Goal: Task Accomplishment & Management: Manage account settings

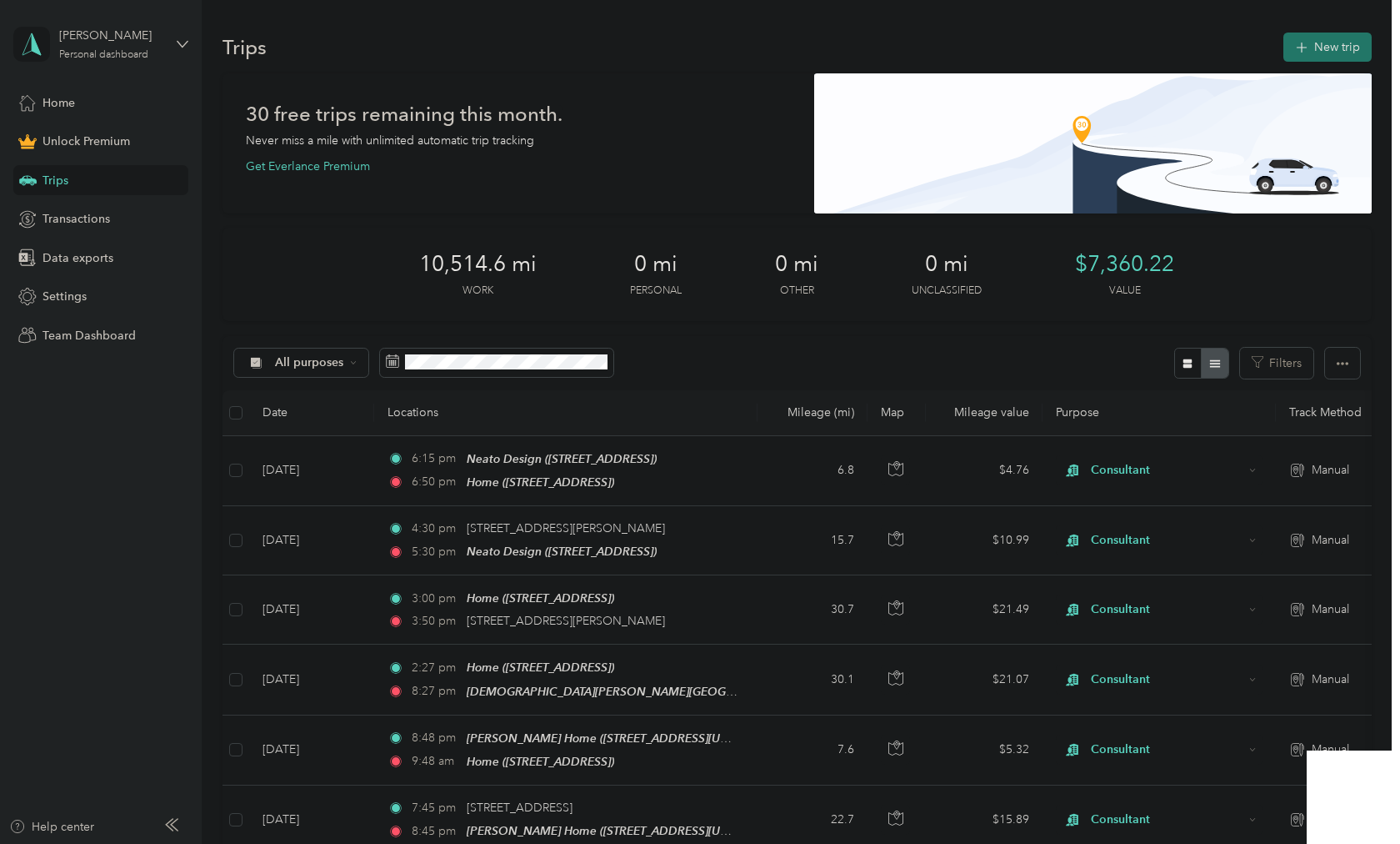
click at [1354, 42] on button "New trip" at bounding box center [1328, 47] width 88 height 29
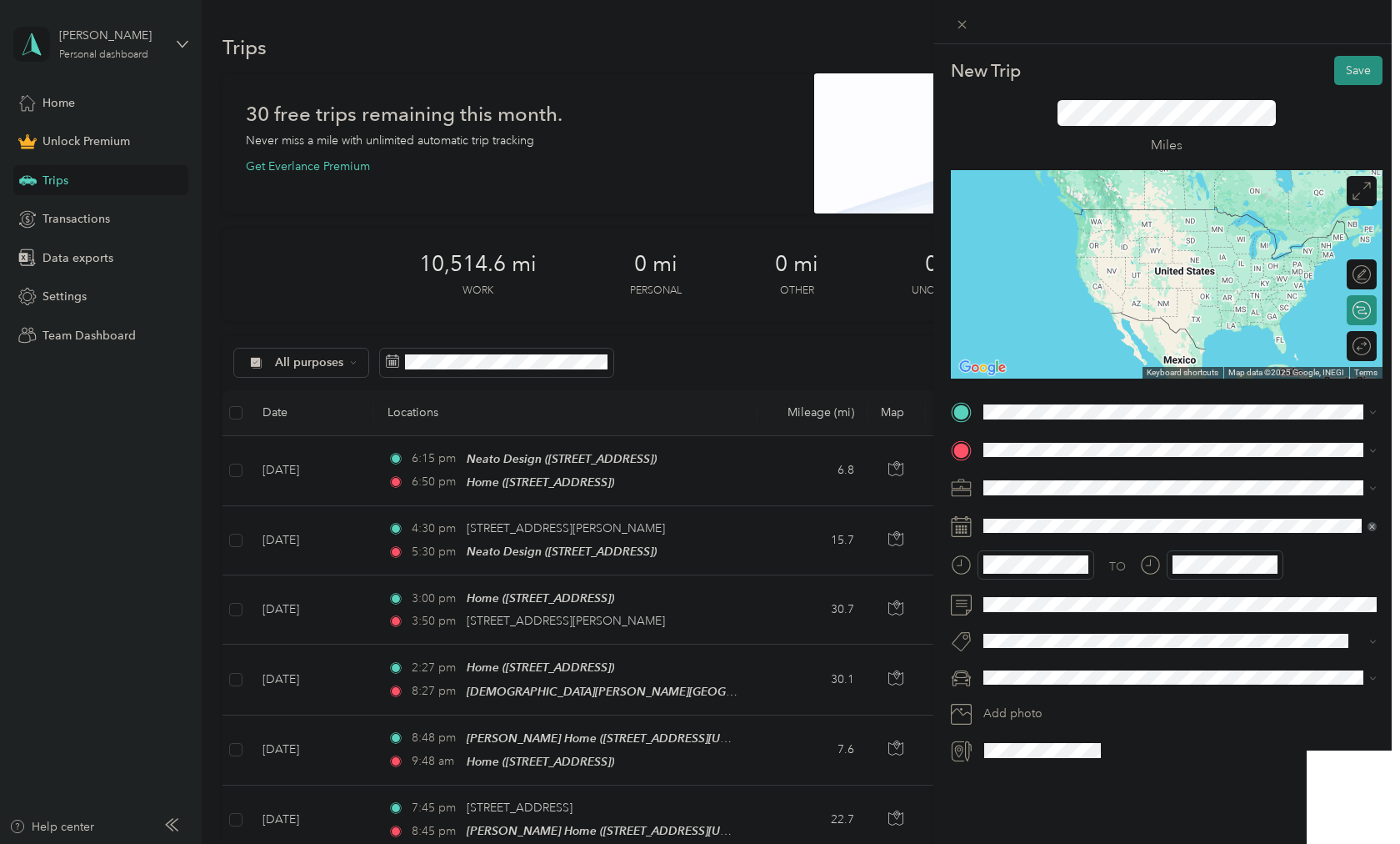
click at [1016, 485] on div "Home [STREET_ADDRESS]" at bounding box center [1068, 487] width 106 height 35
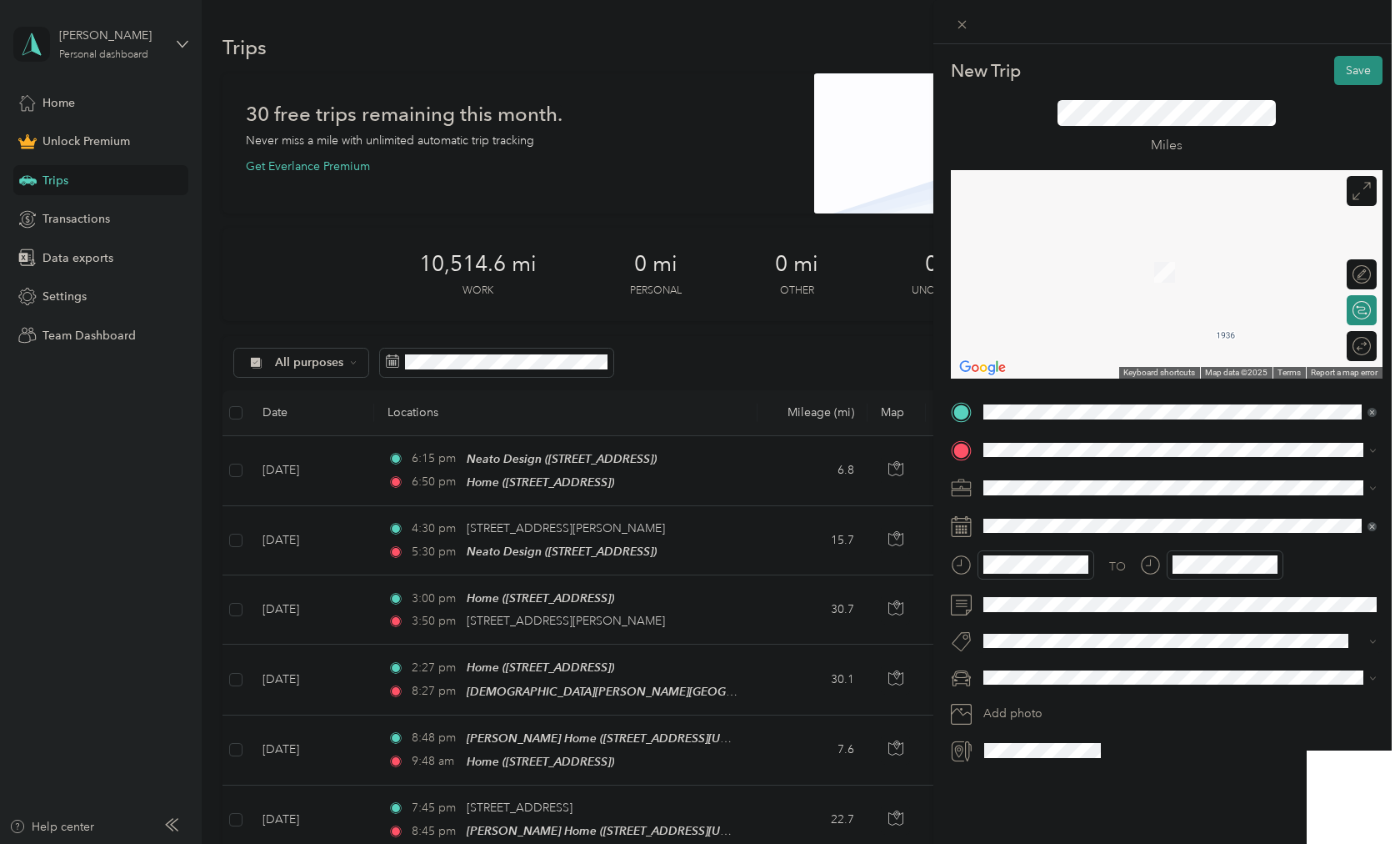
click at [1083, 519] on li "[STREET_ADDRESS][US_STATE]" at bounding box center [1180, 502] width 405 height 34
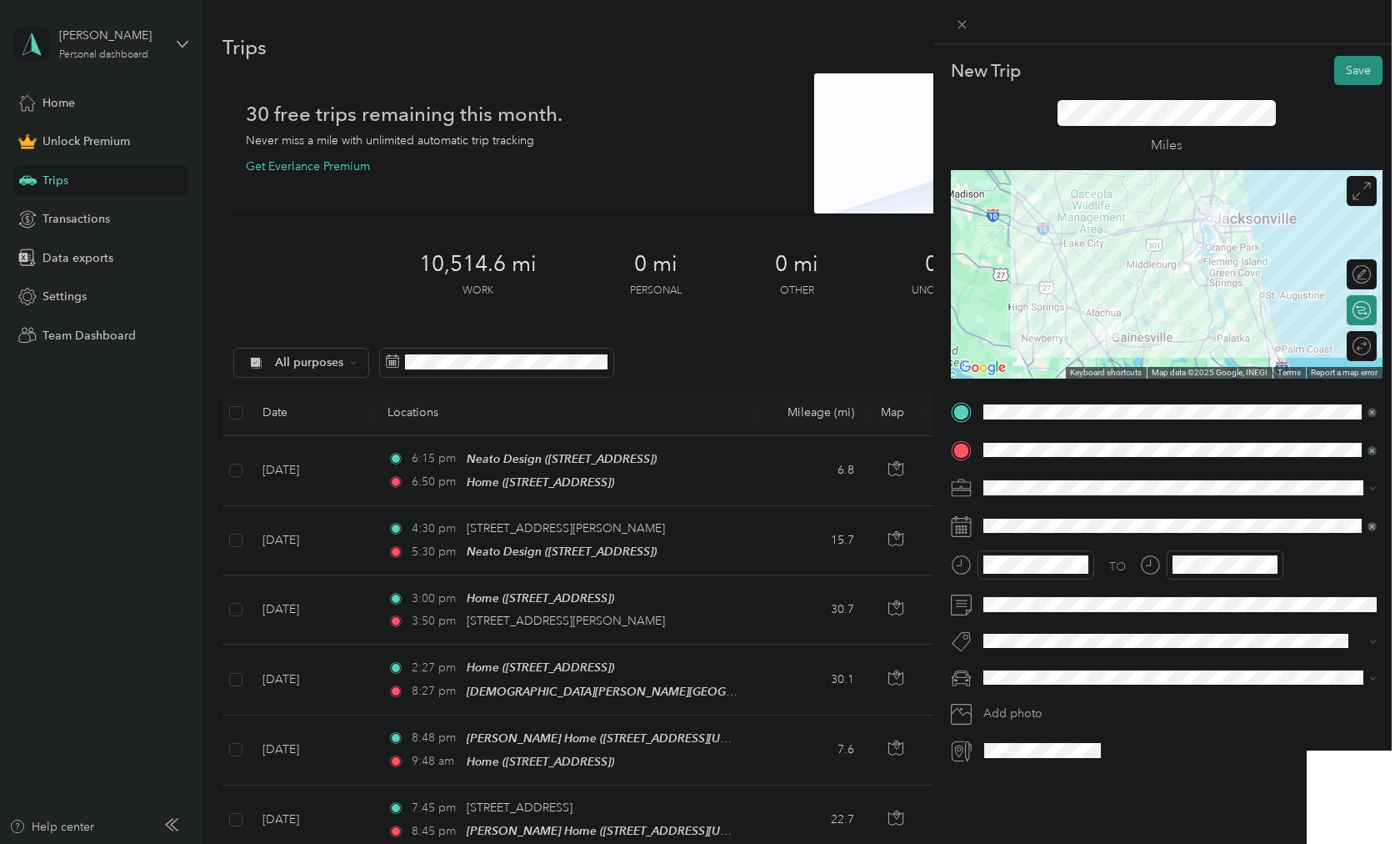
click at [1026, 570] on span "Consultant" at bounding box center [1018, 570] width 56 height 14
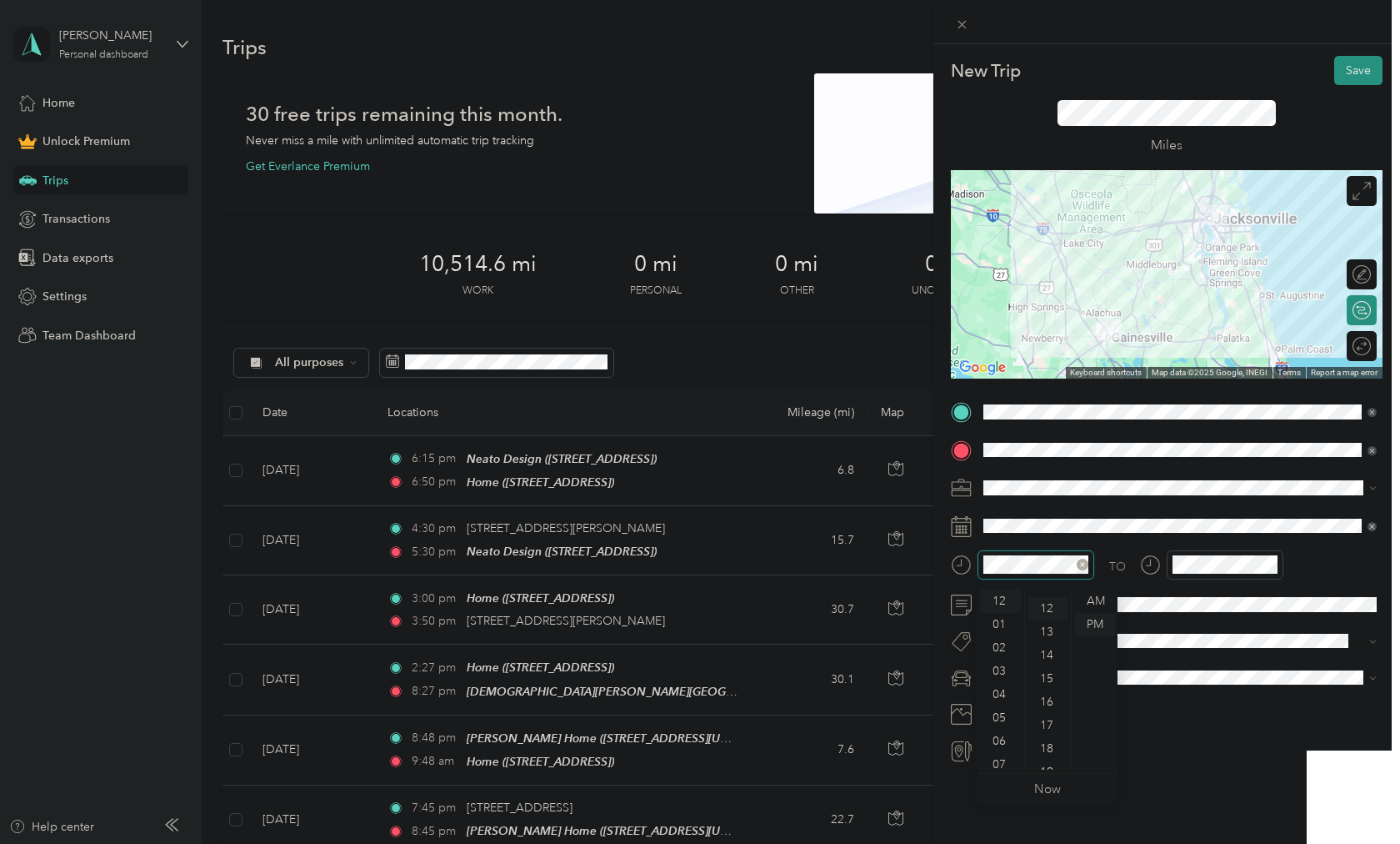
scroll to position [280, 0]
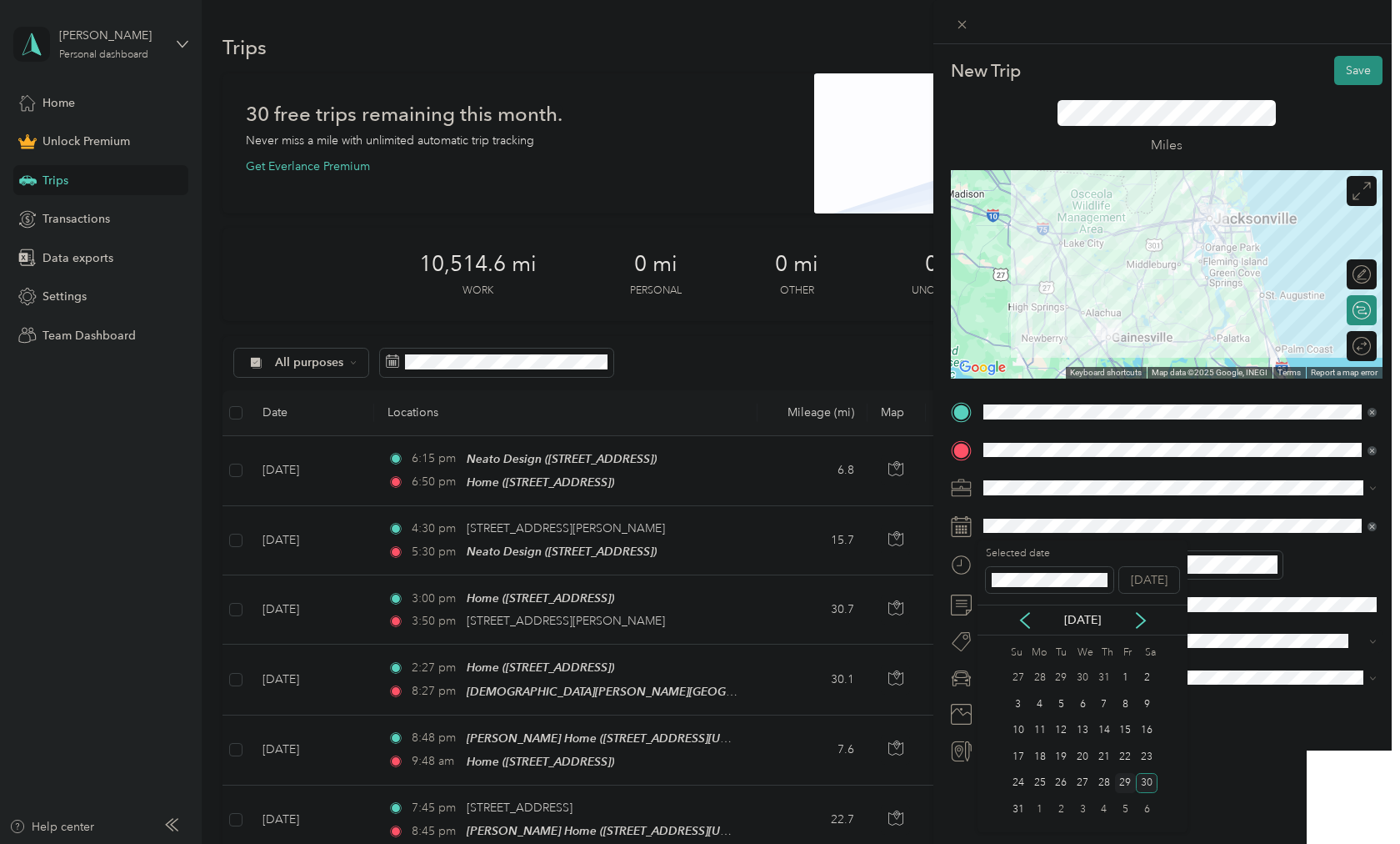
click at [1126, 777] on div "29" at bounding box center [1126, 783] width 22 height 21
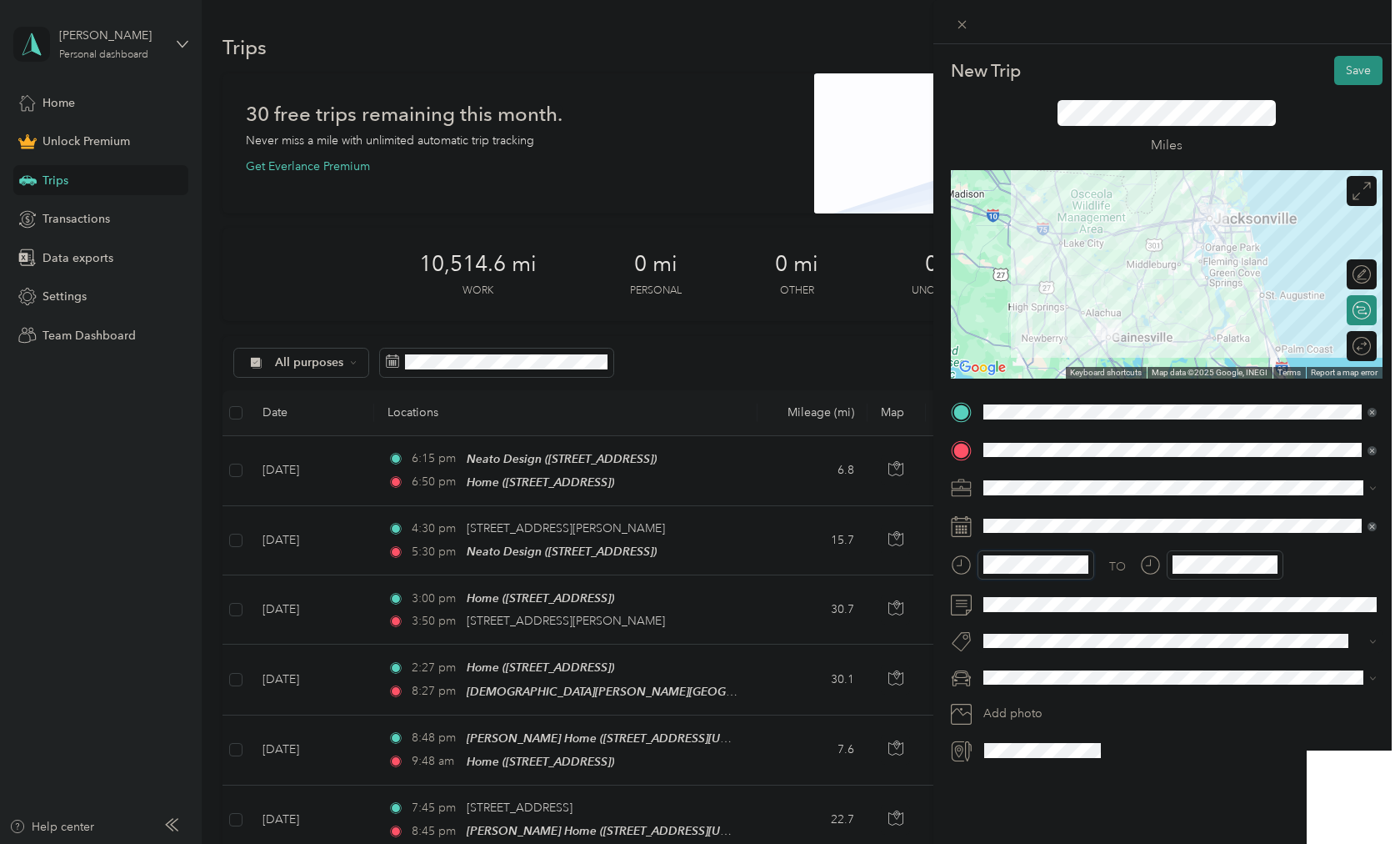
click at [941, 557] on form "New Trip Save This trip cannot be edited because it is either under review, app…" at bounding box center [1167, 409] width 467 height 708
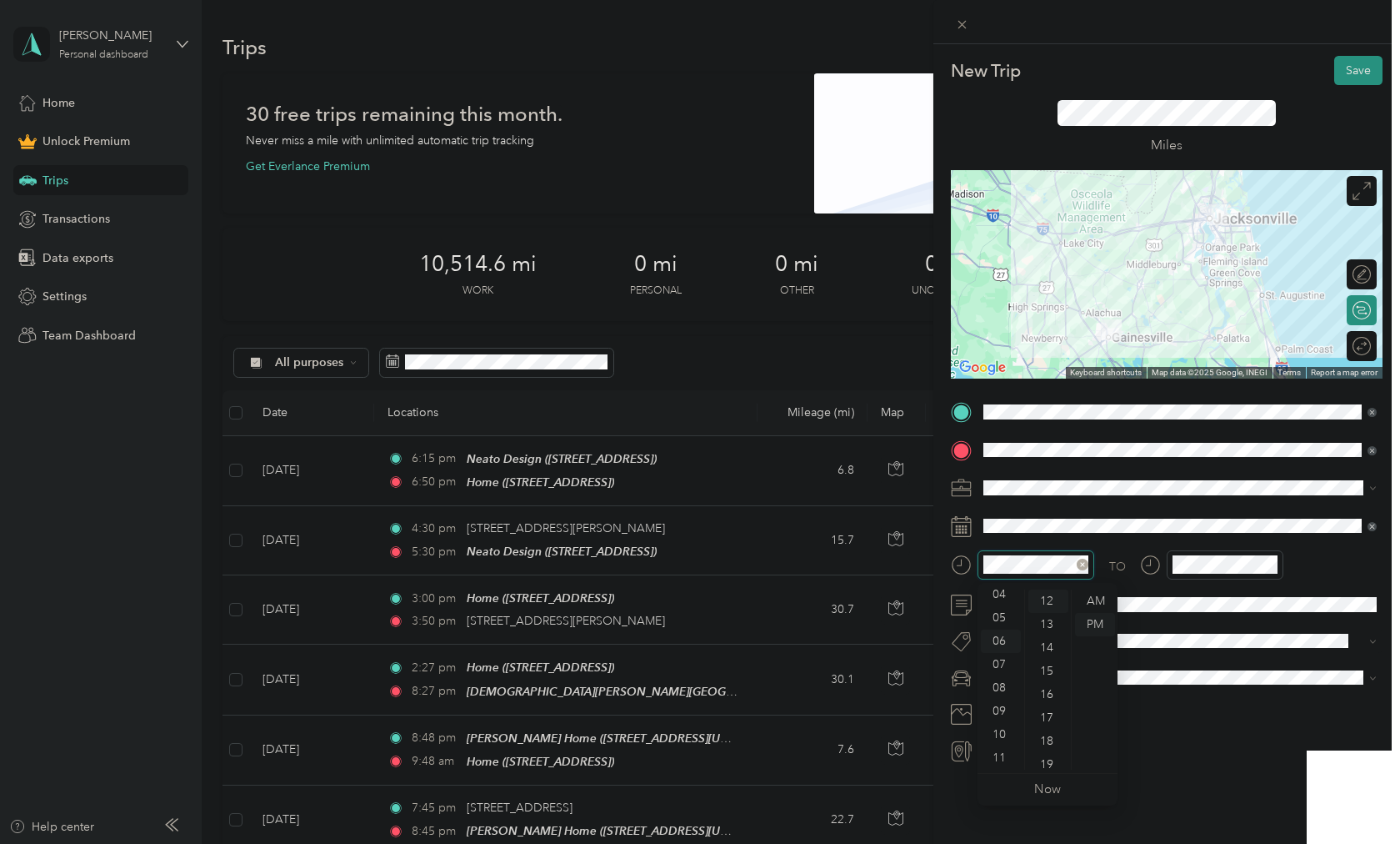
scroll to position [700, 0]
click at [1099, 607] on div "AM" at bounding box center [1095, 601] width 40 height 23
click at [1099, 603] on div "AM" at bounding box center [1095, 601] width 40 height 23
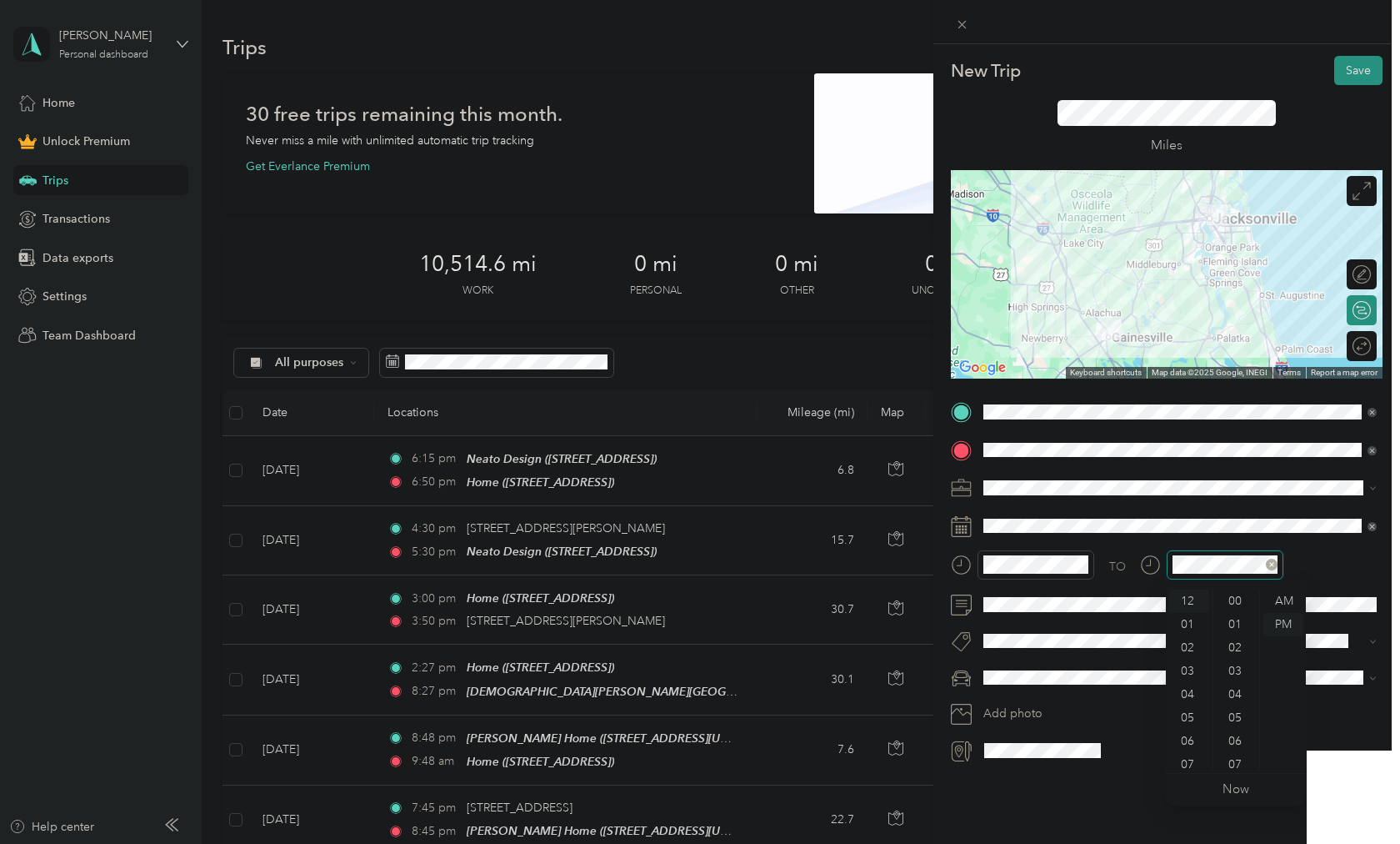
scroll to position [280, 0]
click at [1144, 561] on div at bounding box center [1211, 564] width 143 height 29
click at [1288, 595] on div "AM" at bounding box center [1284, 601] width 40 height 23
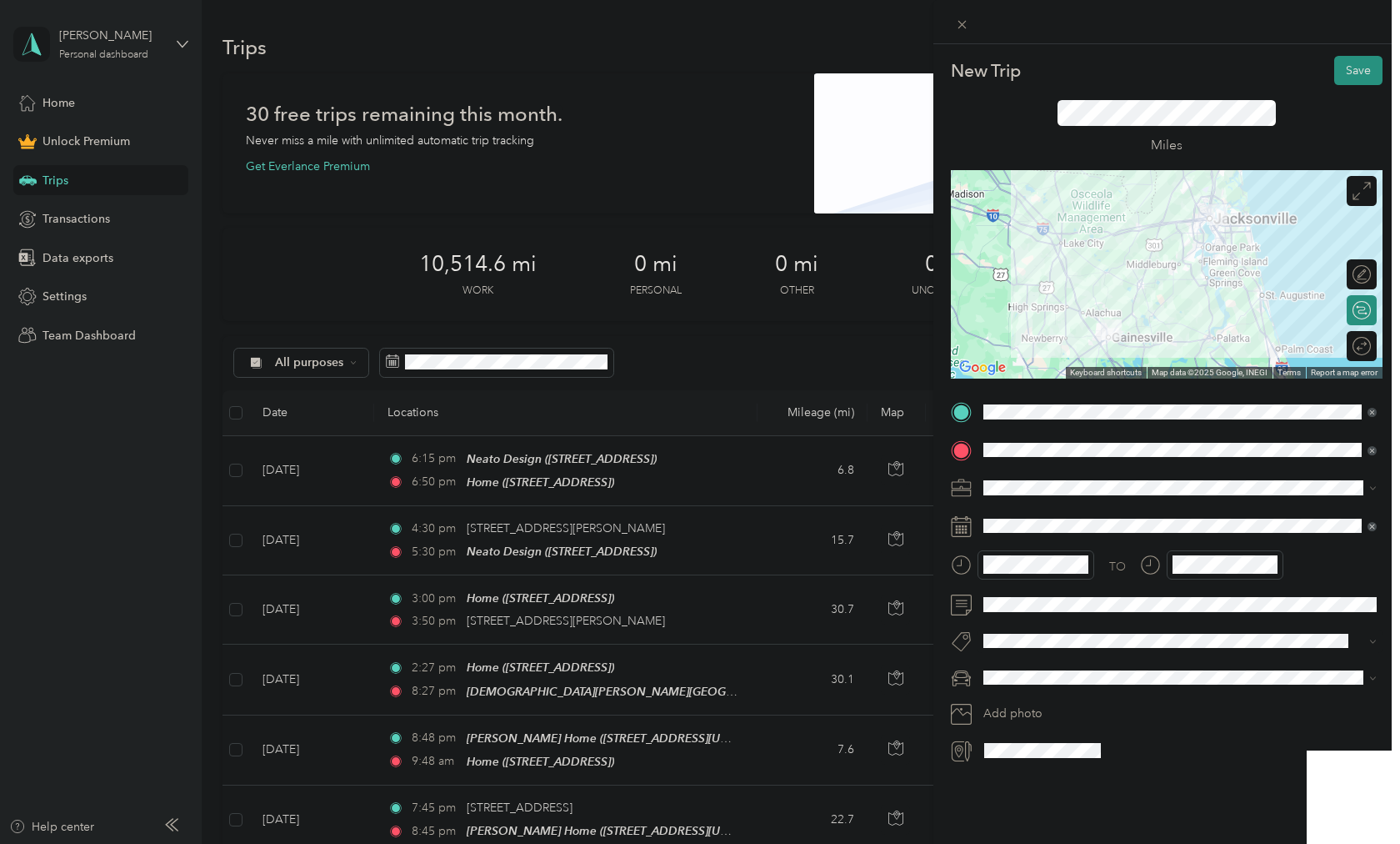
click at [1019, 729] on span "Promaster" at bounding box center [1016, 735] width 52 height 14
click at [1366, 65] on button "Save" at bounding box center [1359, 70] width 49 height 29
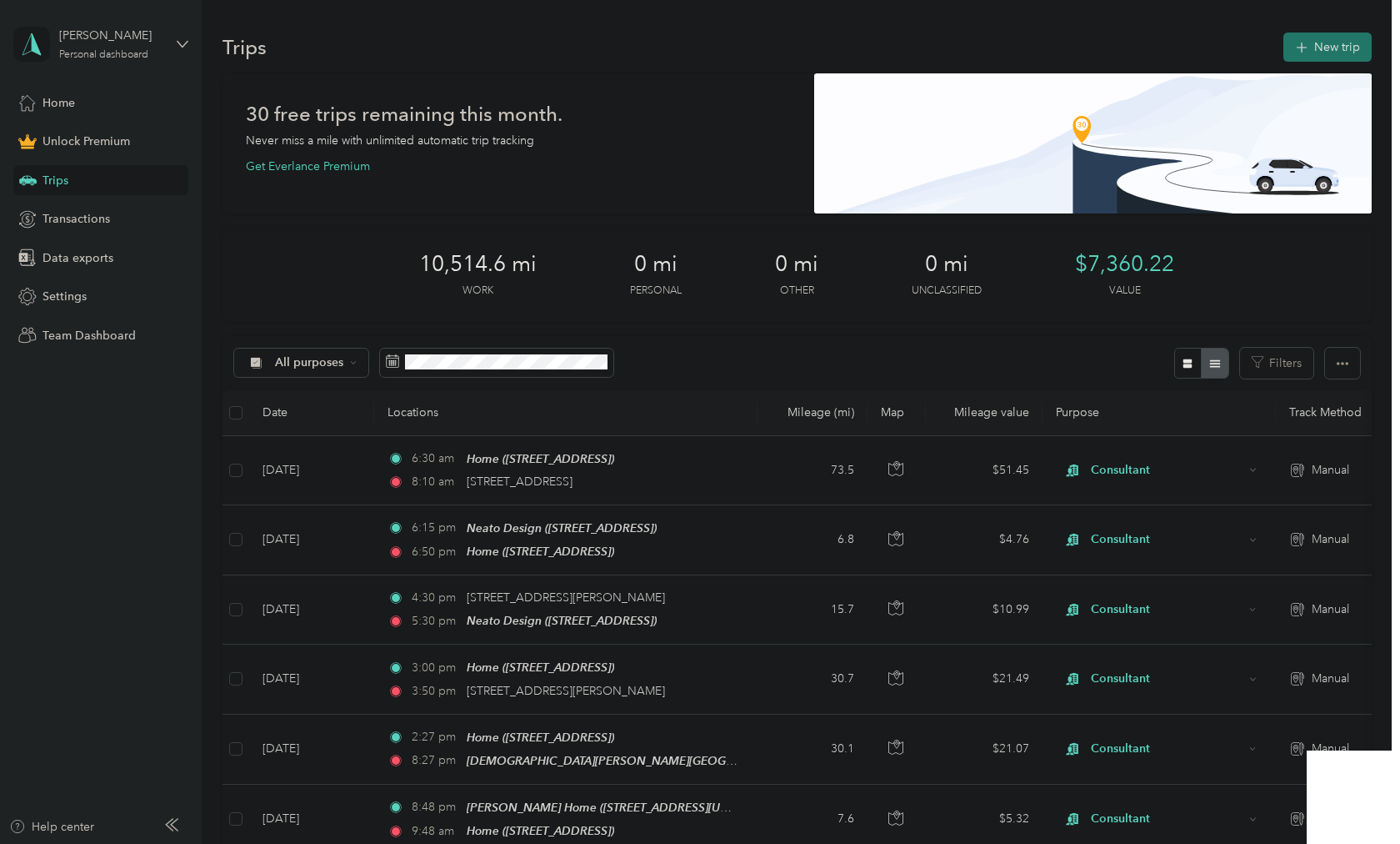
click at [1334, 56] on button "New trip" at bounding box center [1328, 47] width 88 height 29
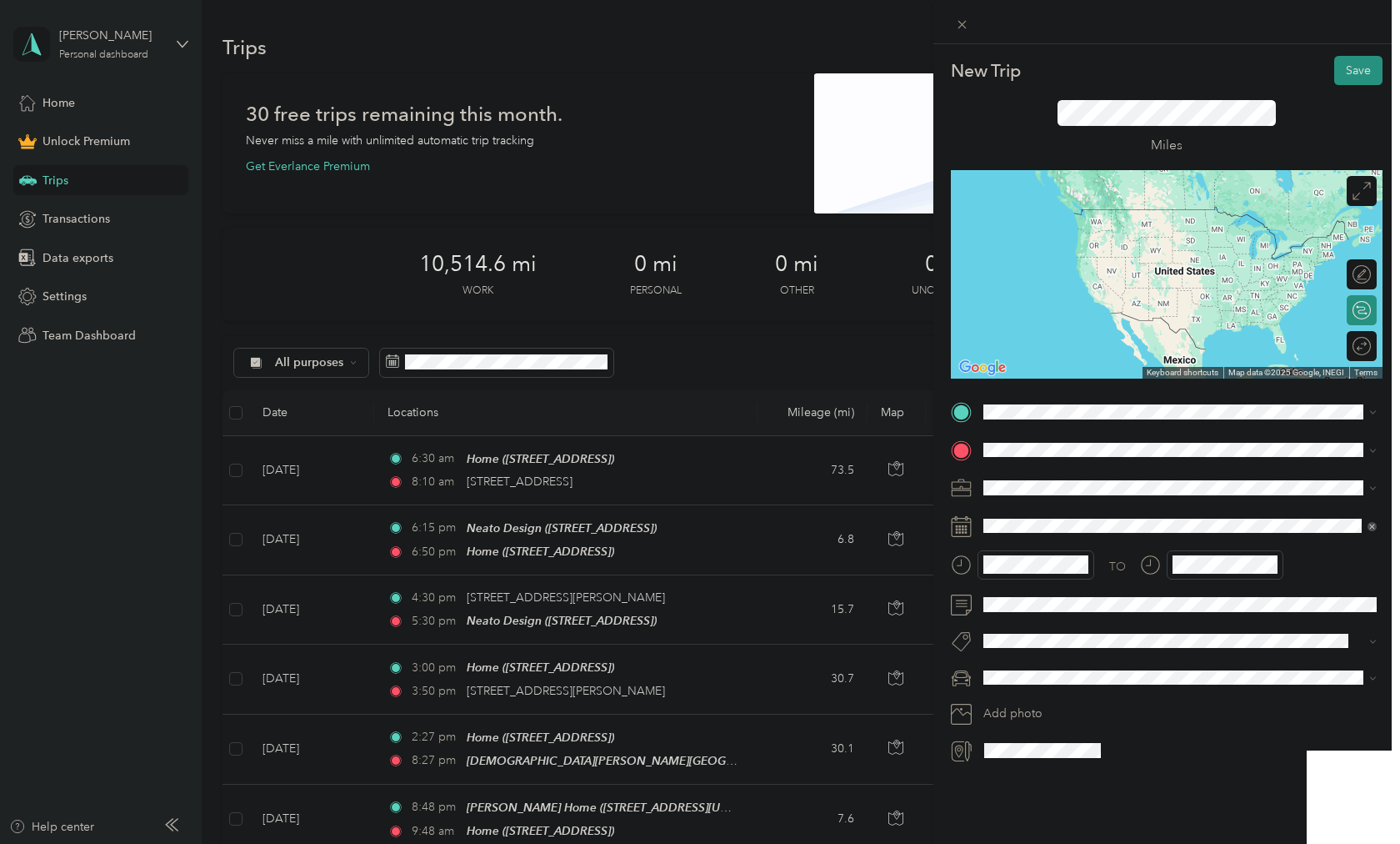
click at [1047, 476] on span "[STREET_ADDRESS][US_STATE]" at bounding box center [1098, 468] width 166 height 15
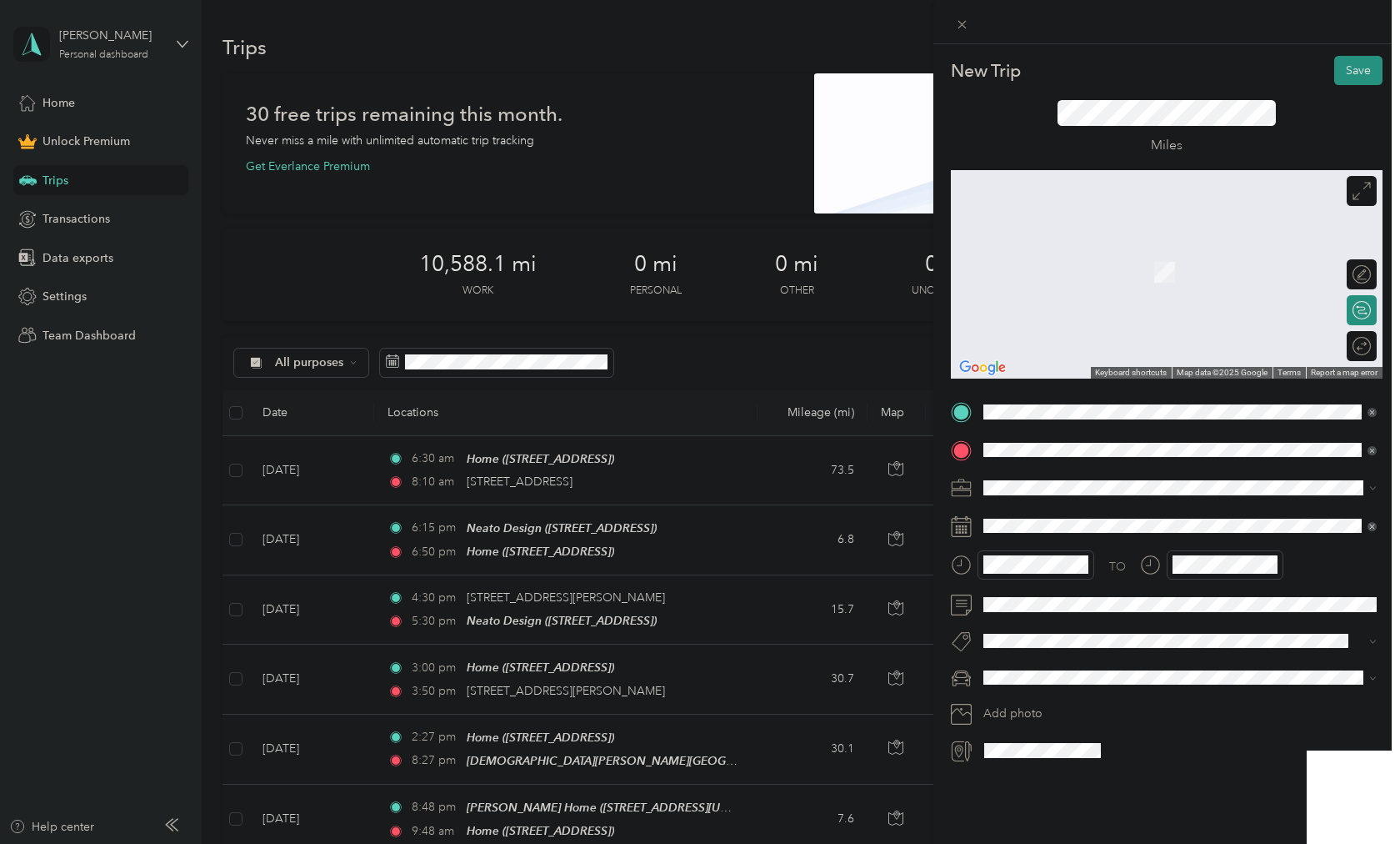
click at [1072, 522] on div "[STREET_ADDRESS][US_STATE]" at bounding box center [1180, 510] width 381 height 22
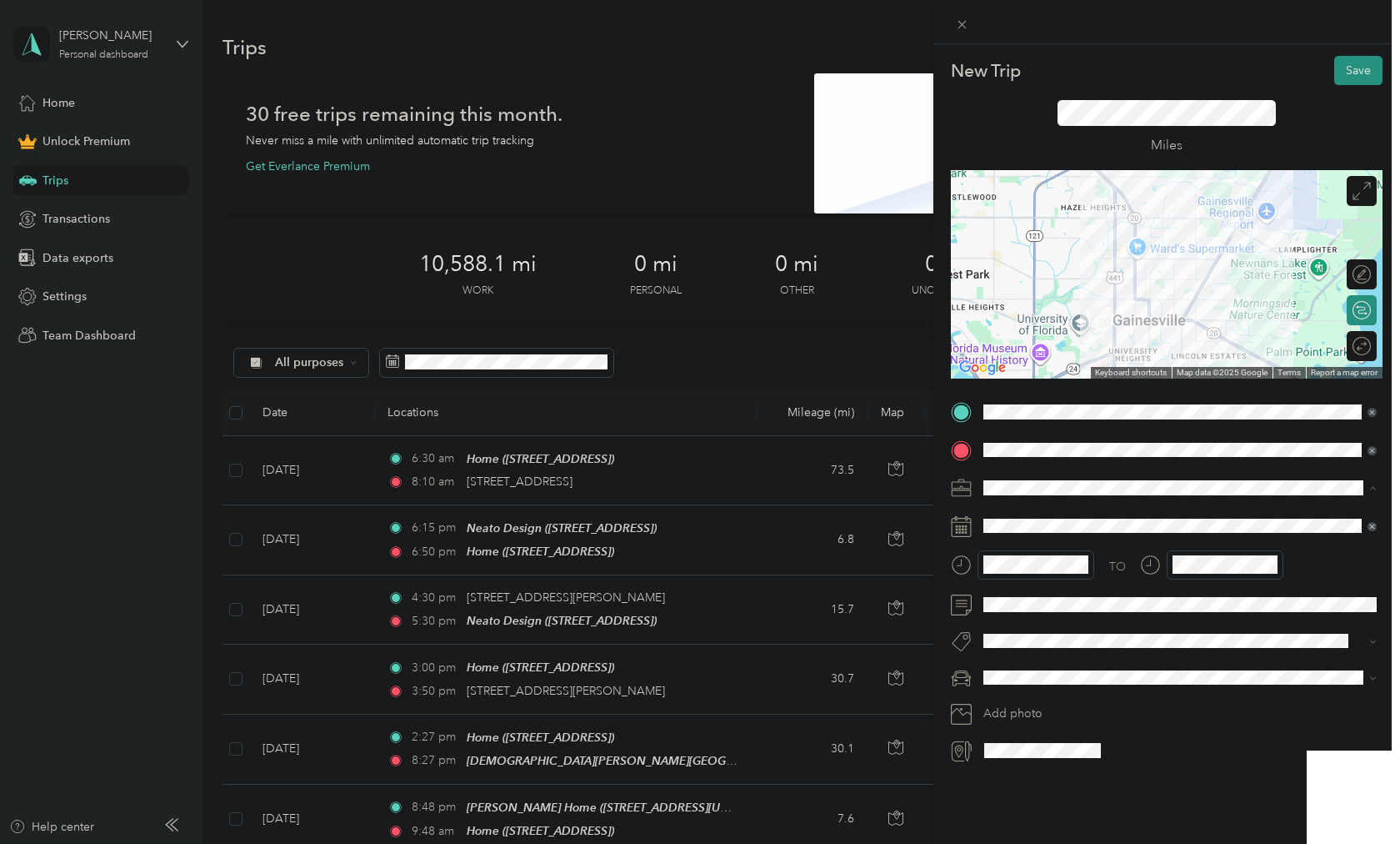
click at [1015, 572] on span "Consultant" at bounding box center [1018, 576] width 56 height 14
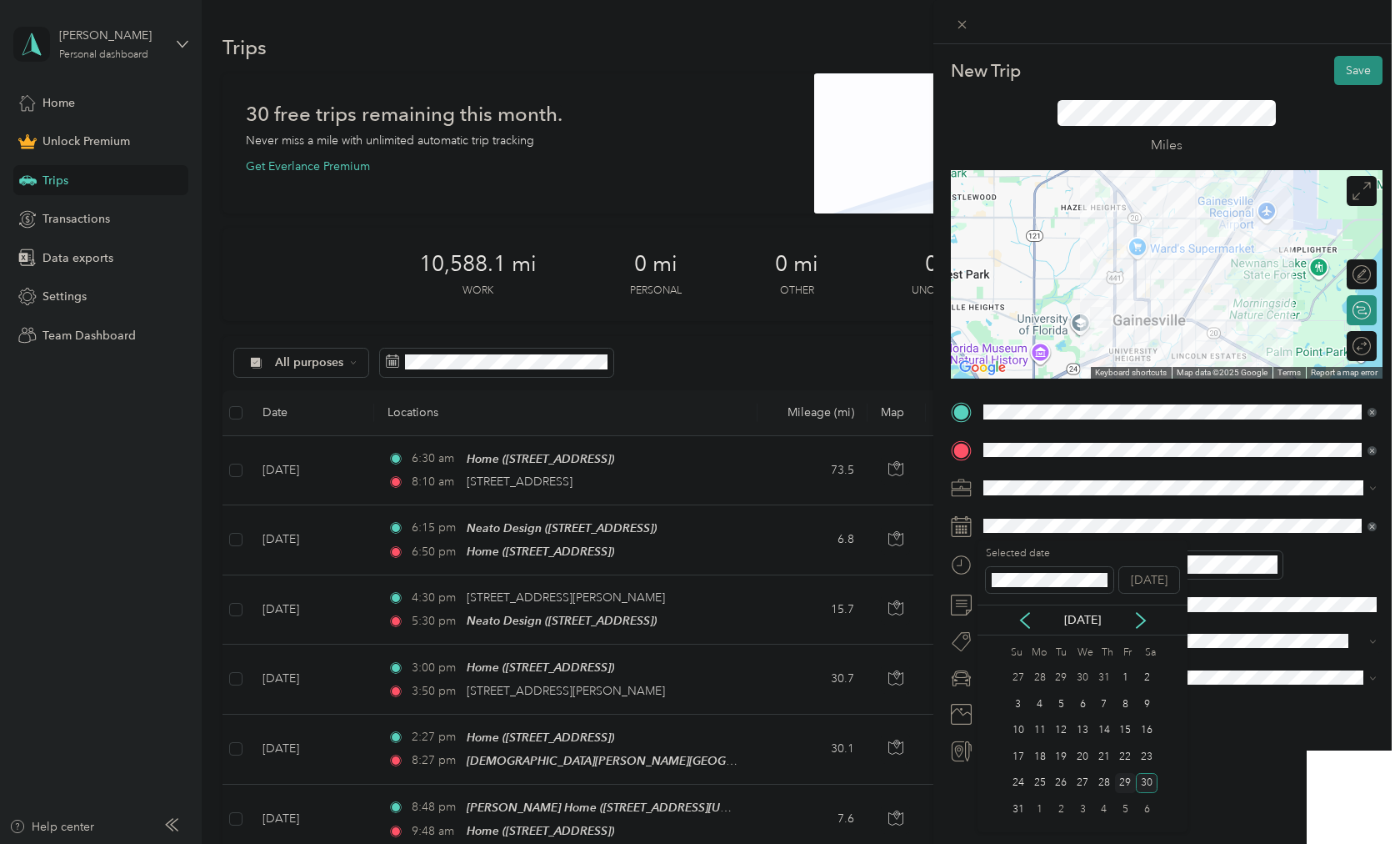
click at [1129, 787] on div "29" at bounding box center [1126, 783] width 22 height 21
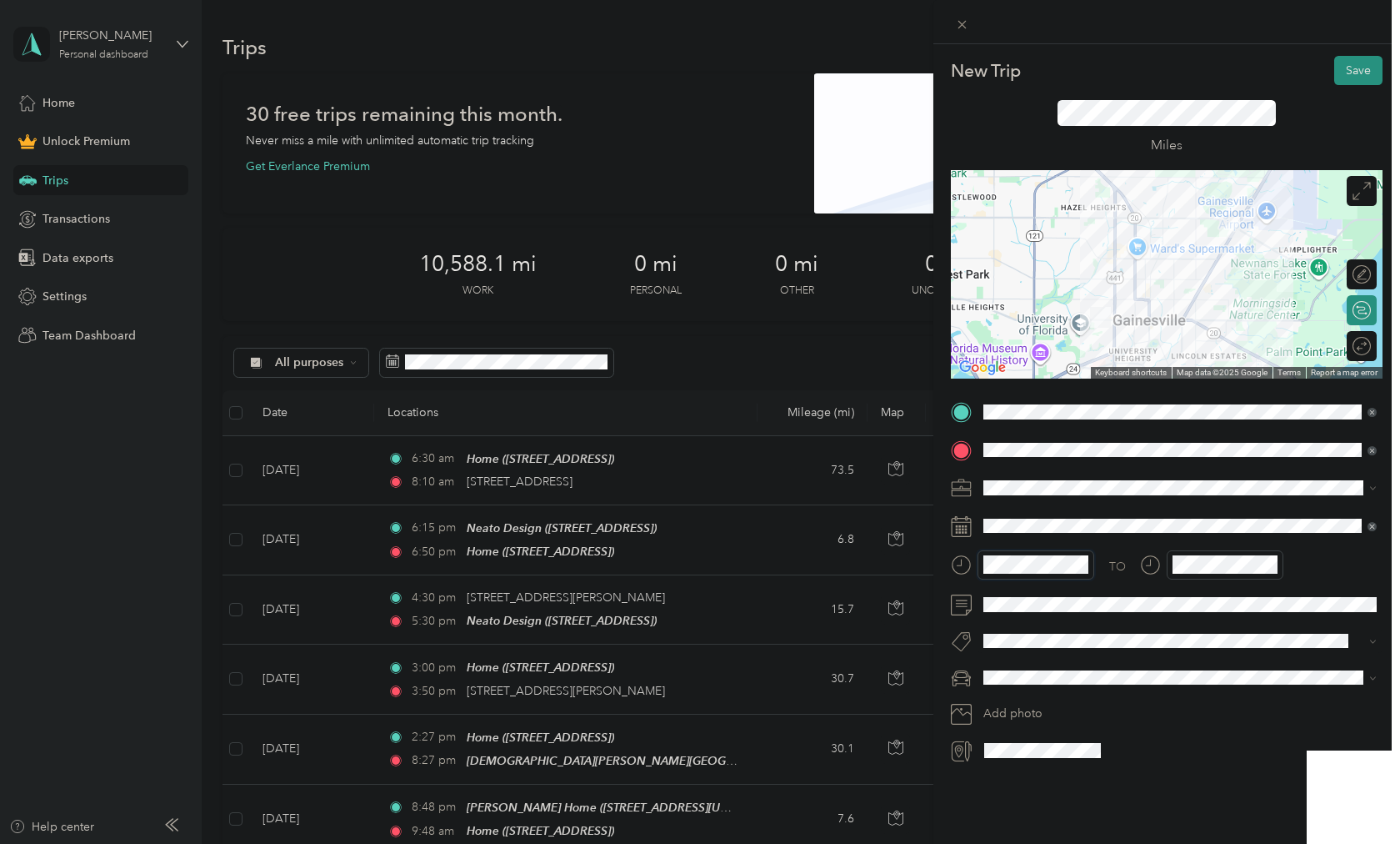
click at [952, 561] on div at bounding box center [1022, 564] width 143 height 29
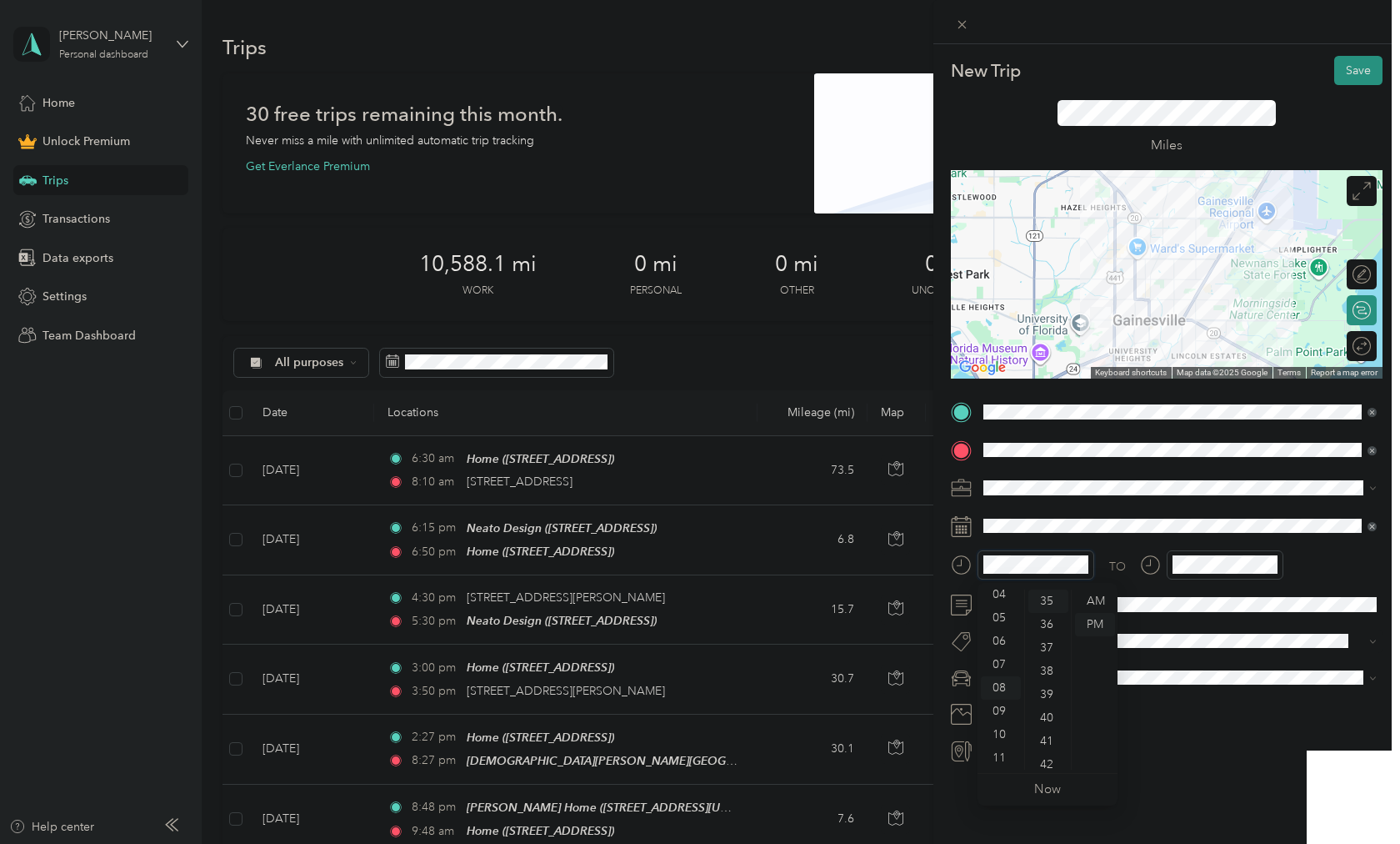
scroll to position [817, 0]
click at [1087, 596] on div "AM" at bounding box center [1095, 601] width 40 height 23
click at [1099, 594] on div "AM" at bounding box center [1095, 601] width 40 height 23
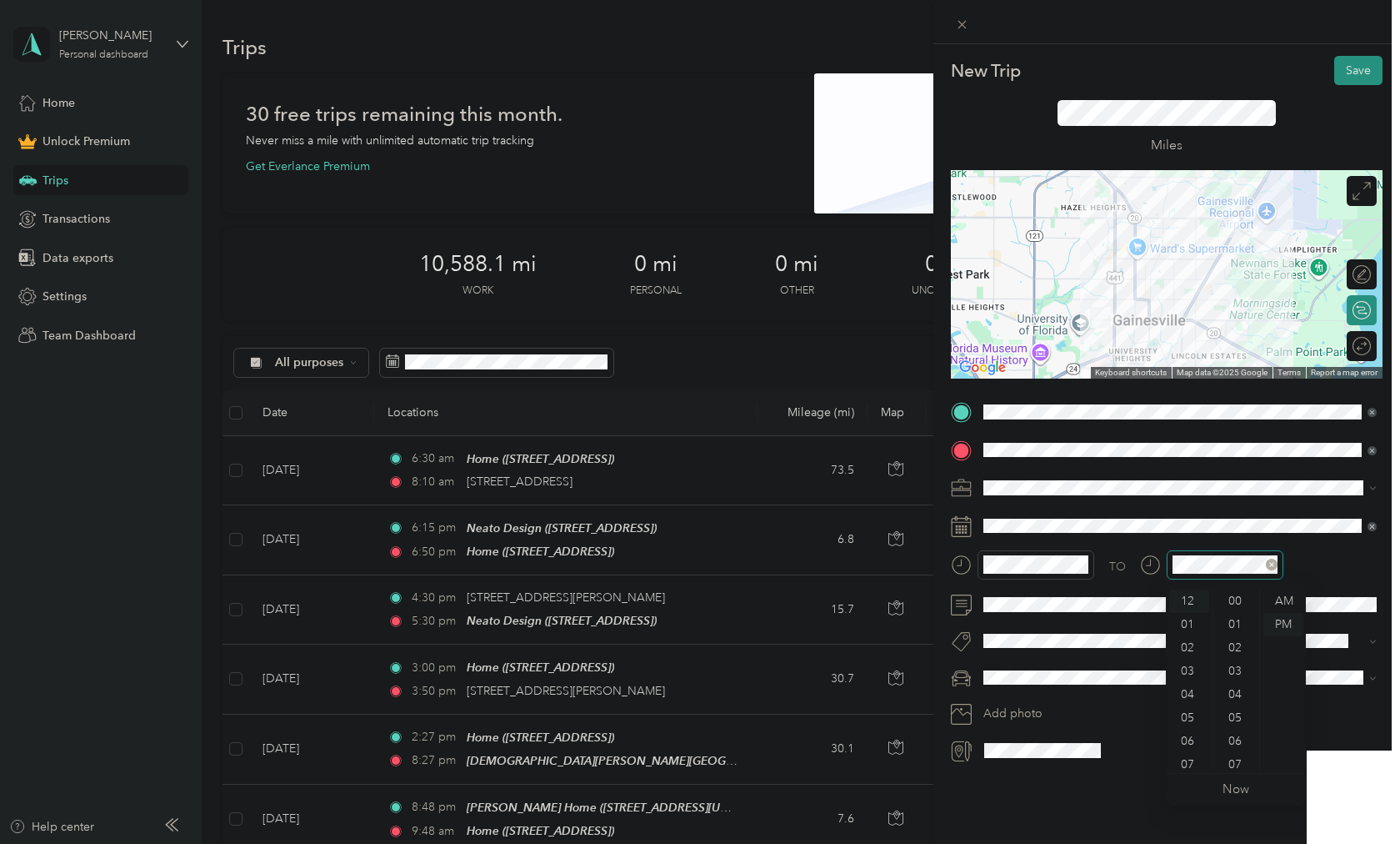
scroll to position [327, 0]
click at [1168, 563] on div at bounding box center [1225, 564] width 117 height 29
click at [1301, 598] on div "AM" at bounding box center [1284, 601] width 40 height 23
click at [1276, 600] on div "AM" at bounding box center [1284, 601] width 40 height 23
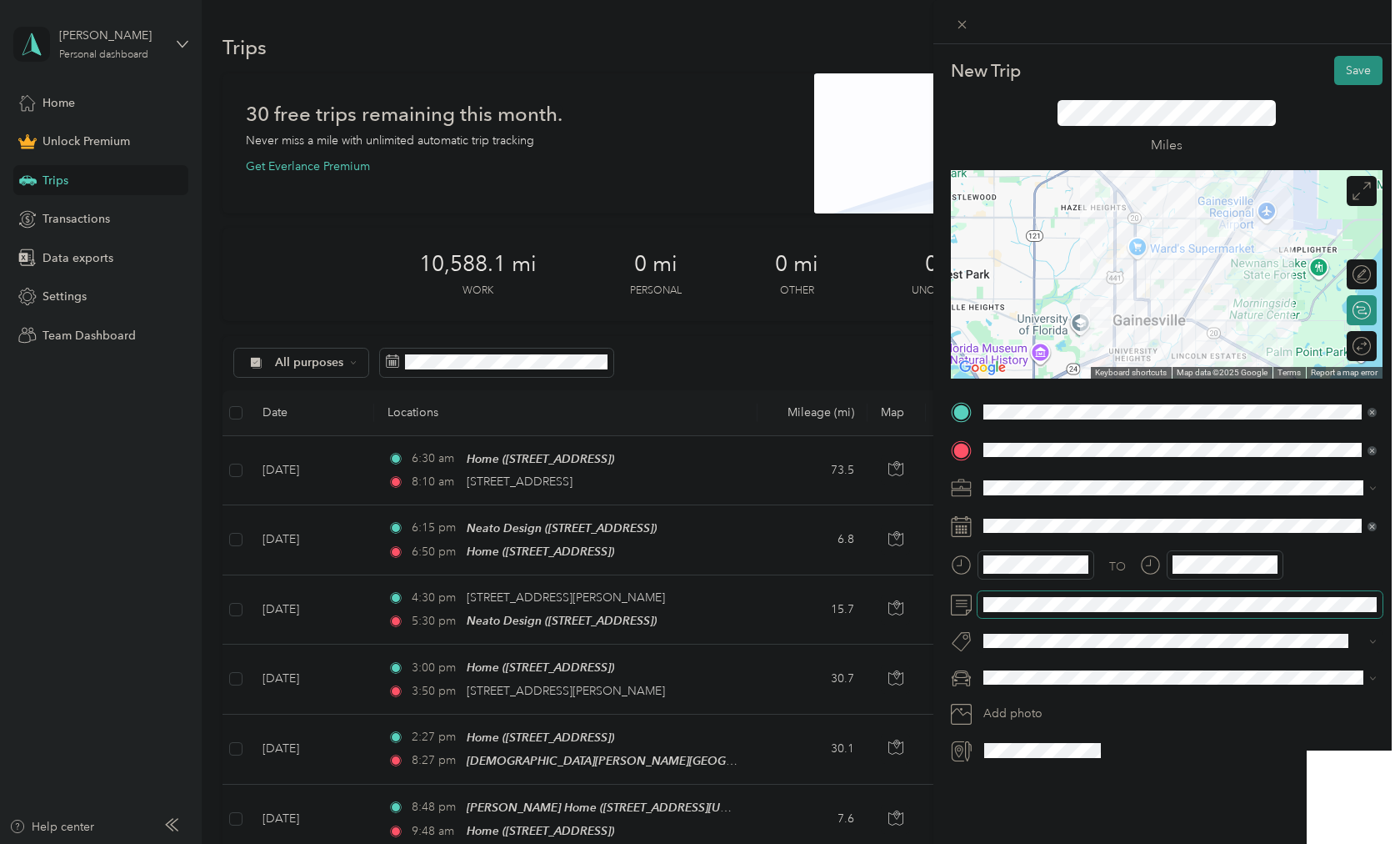
click at [1083, 596] on span at bounding box center [1180, 605] width 405 height 27
click at [1010, 732] on span "Promaster" at bounding box center [1016, 736] width 52 height 14
click at [1354, 63] on button "Save" at bounding box center [1359, 70] width 49 height 29
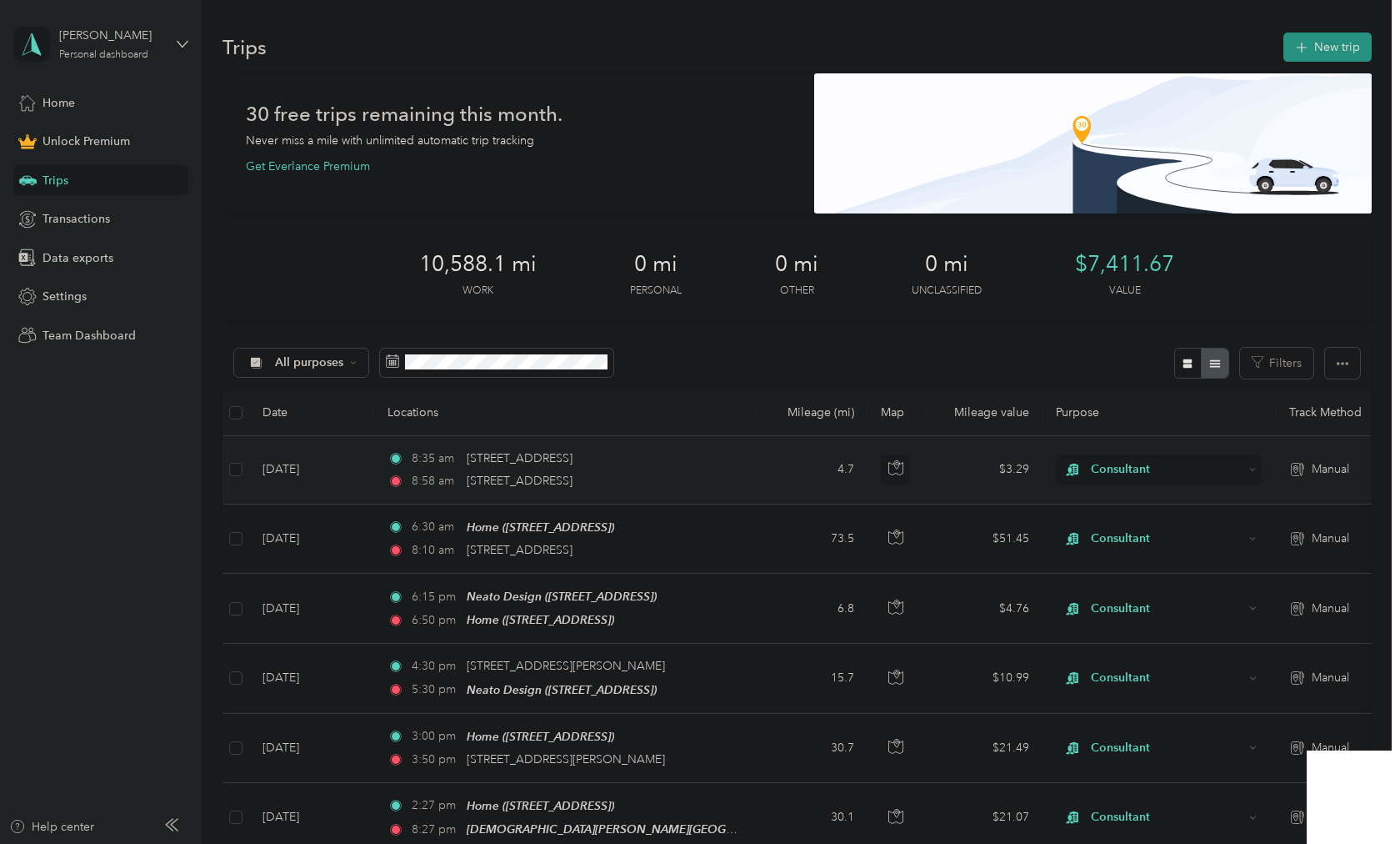
click at [744, 462] on td "8:35 am [STREET_ADDRESS][GEOGRAPHIC_DATA]:58 am [STREET_ADDRESS]" at bounding box center [566, 471] width 383 height 68
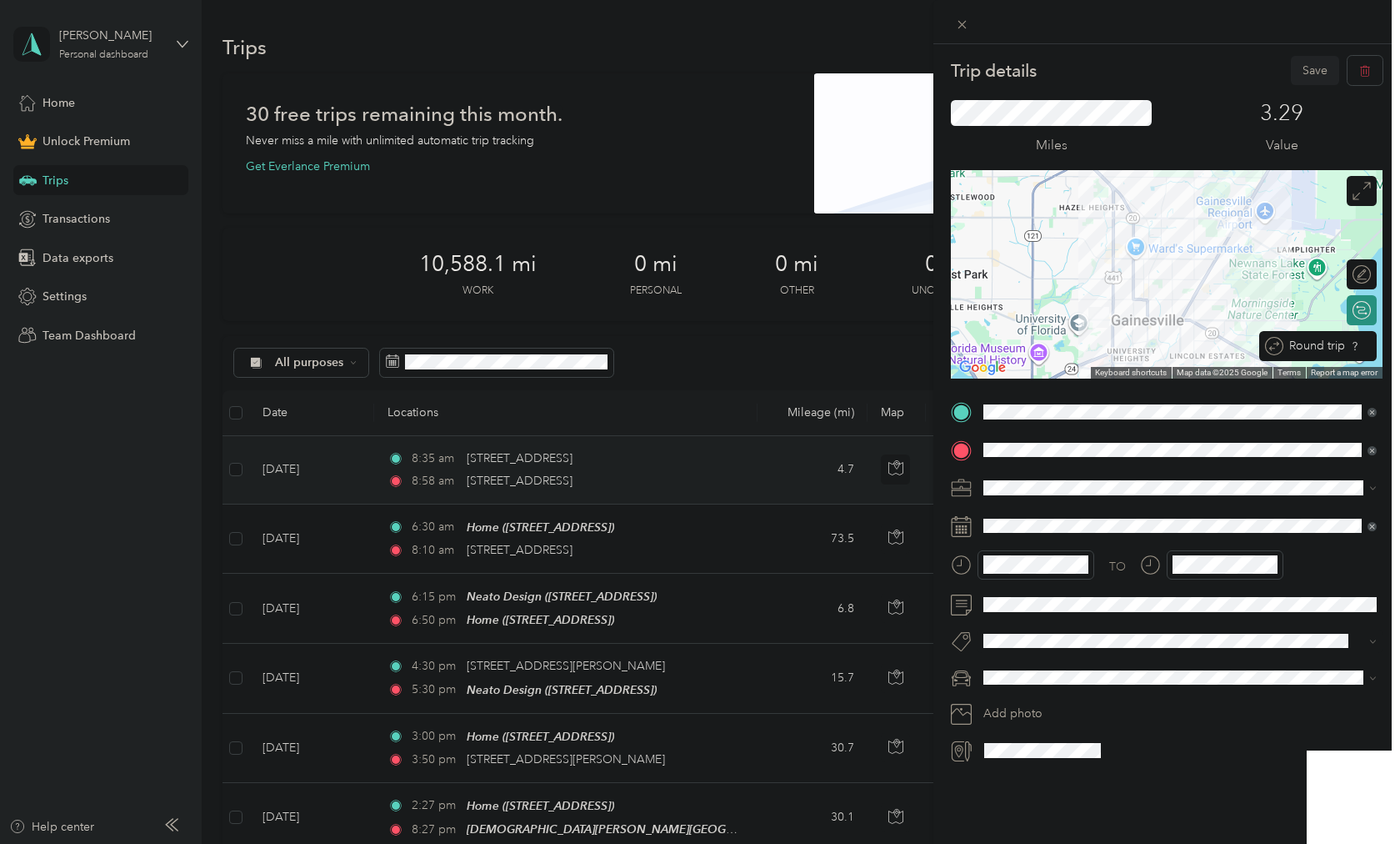
click at [1355, 355] on div "Round trip" at bounding box center [1318, 346] width 118 height 30
click at [1358, 346] on div at bounding box center [1353, 345] width 35 height 17
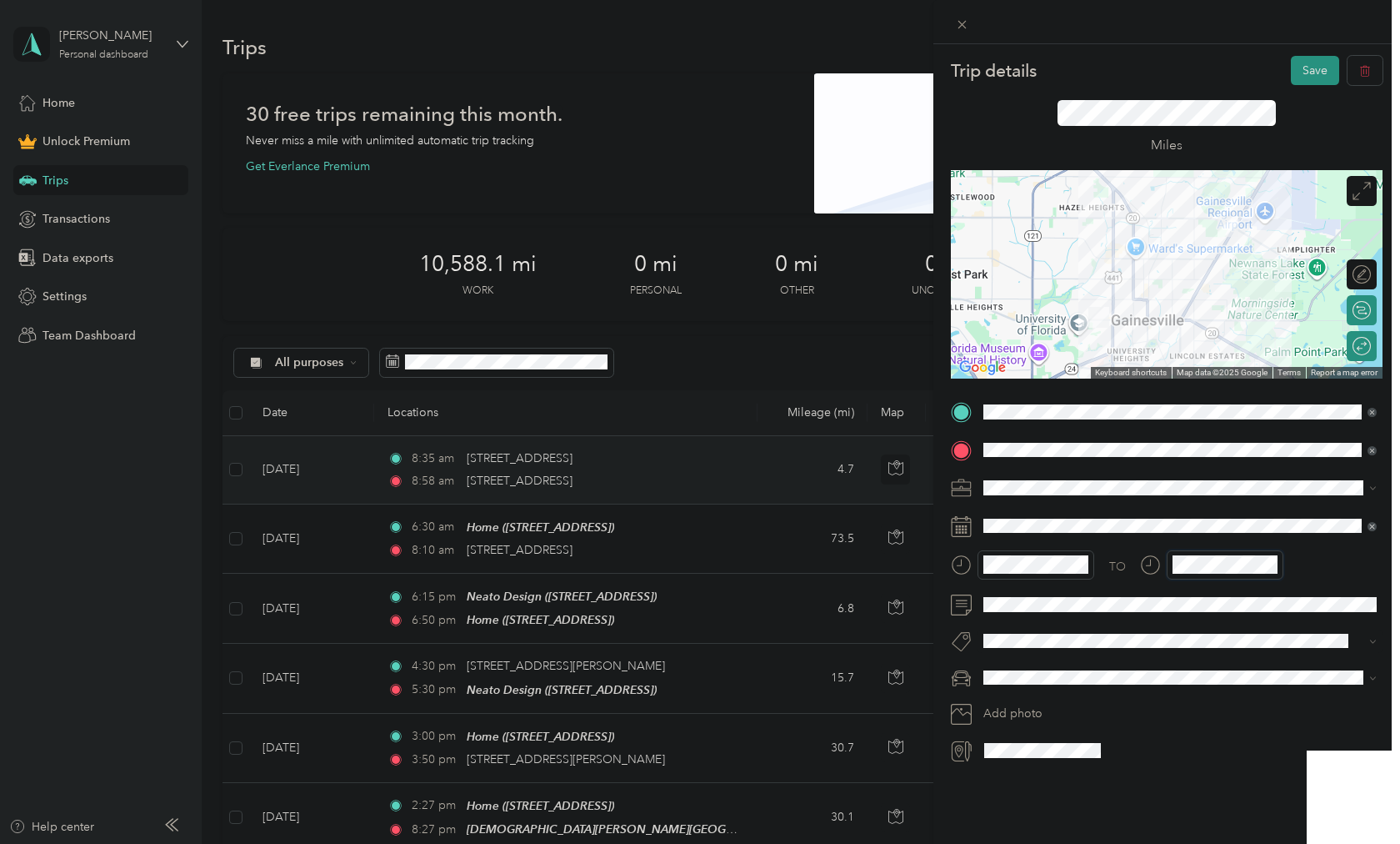
click at [1137, 563] on div "TO" at bounding box center [1167, 570] width 432 height 40
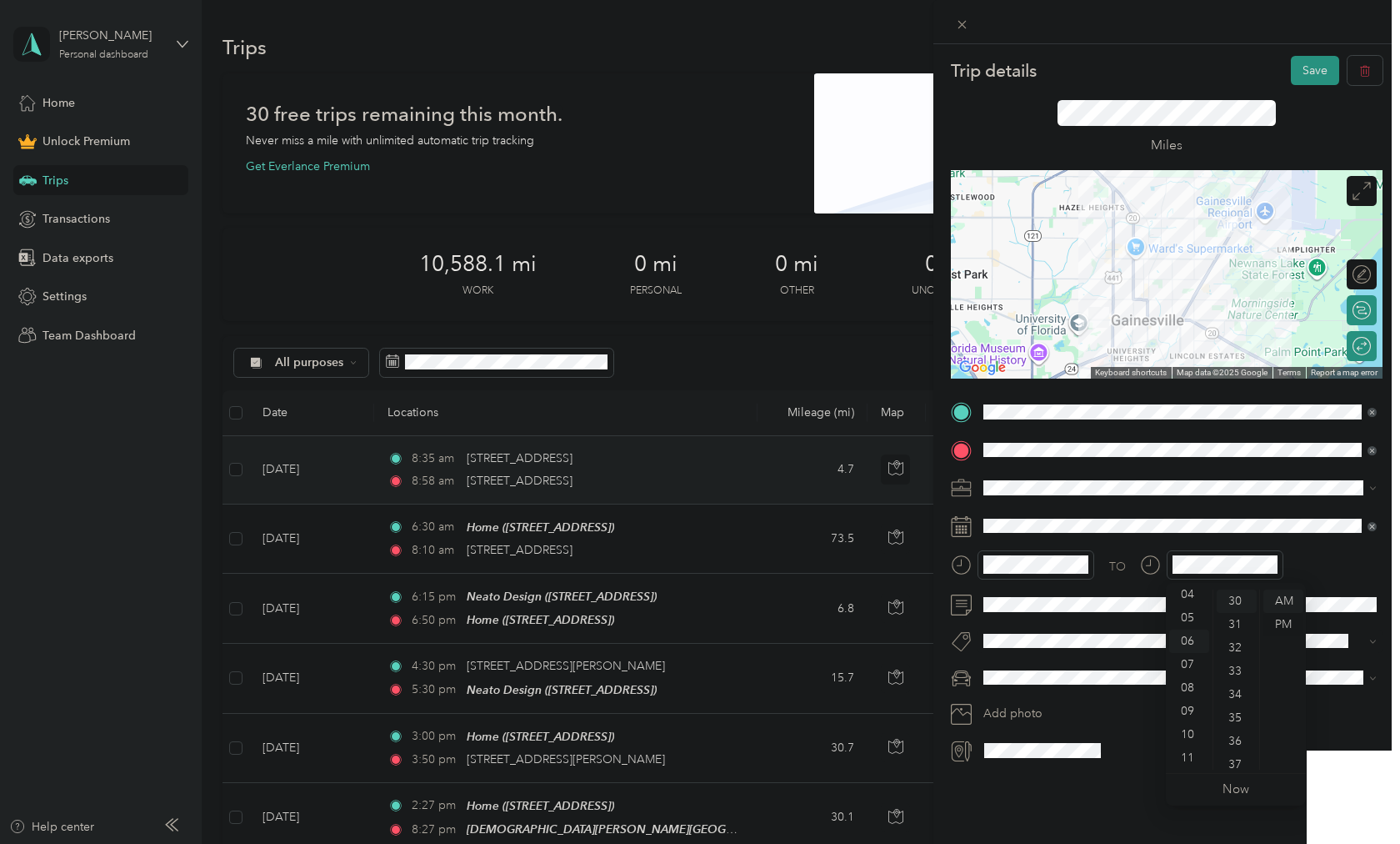
scroll to position [700, 0]
click at [1288, 620] on div "PM" at bounding box center [1284, 624] width 40 height 23
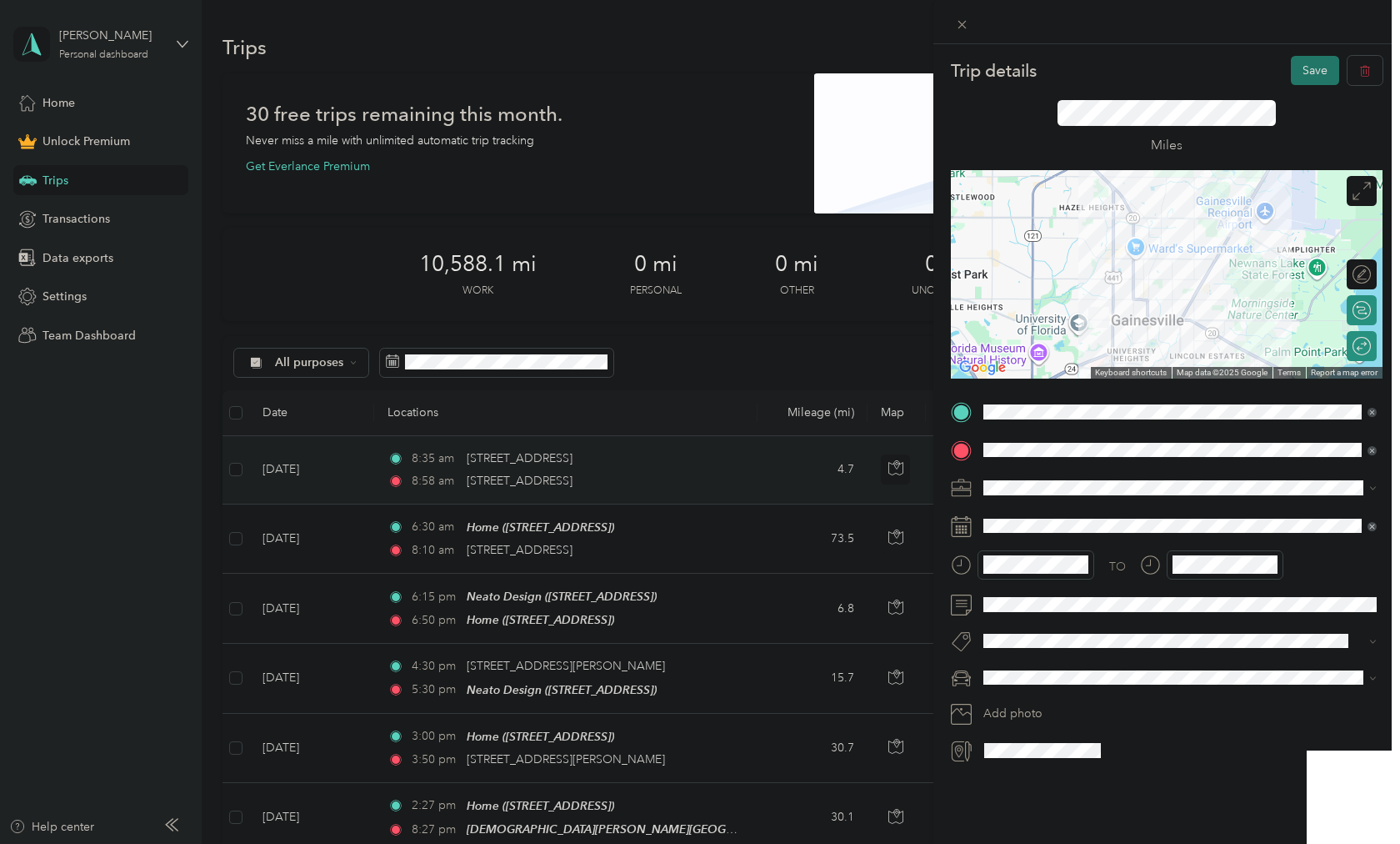
click at [1311, 79] on button "Save" at bounding box center [1315, 70] width 49 height 29
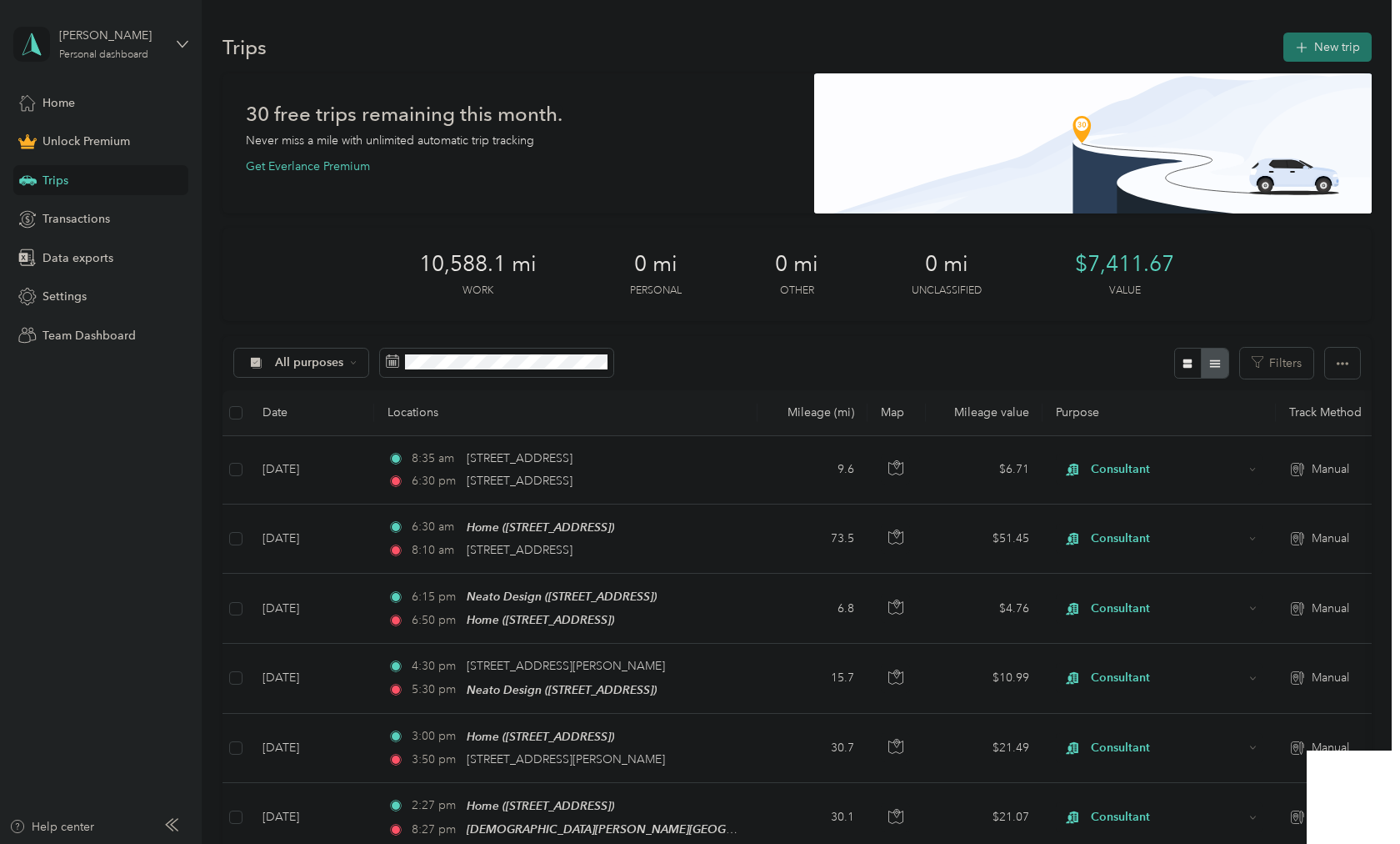
click at [1306, 45] on icon "button" at bounding box center [1301, 48] width 19 height 19
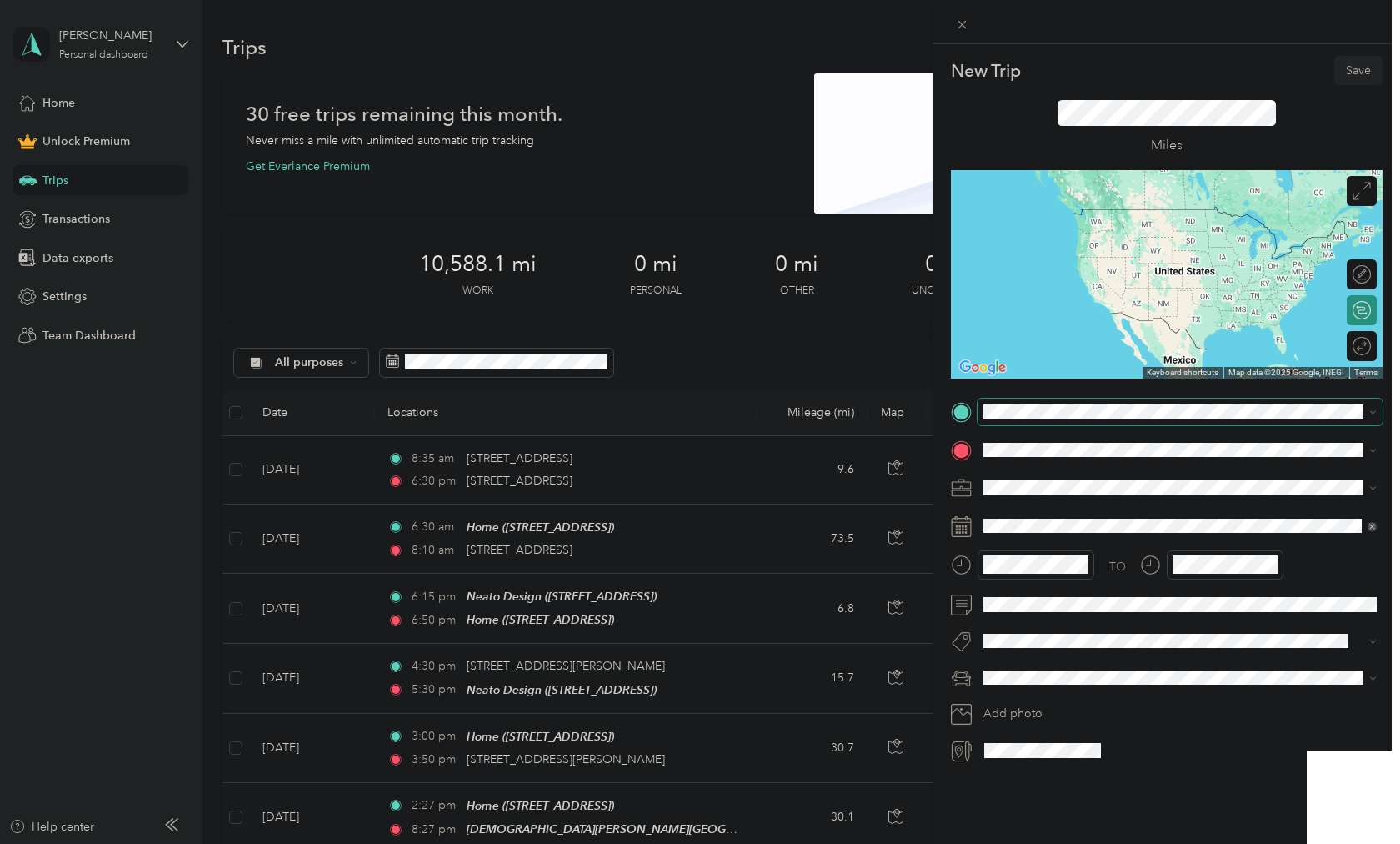
click at [1025, 419] on span at bounding box center [1180, 412] width 405 height 27
click at [1053, 480] on span "[STREET_ADDRESS][US_STATE]" at bounding box center [1098, 471] width 166 height 15
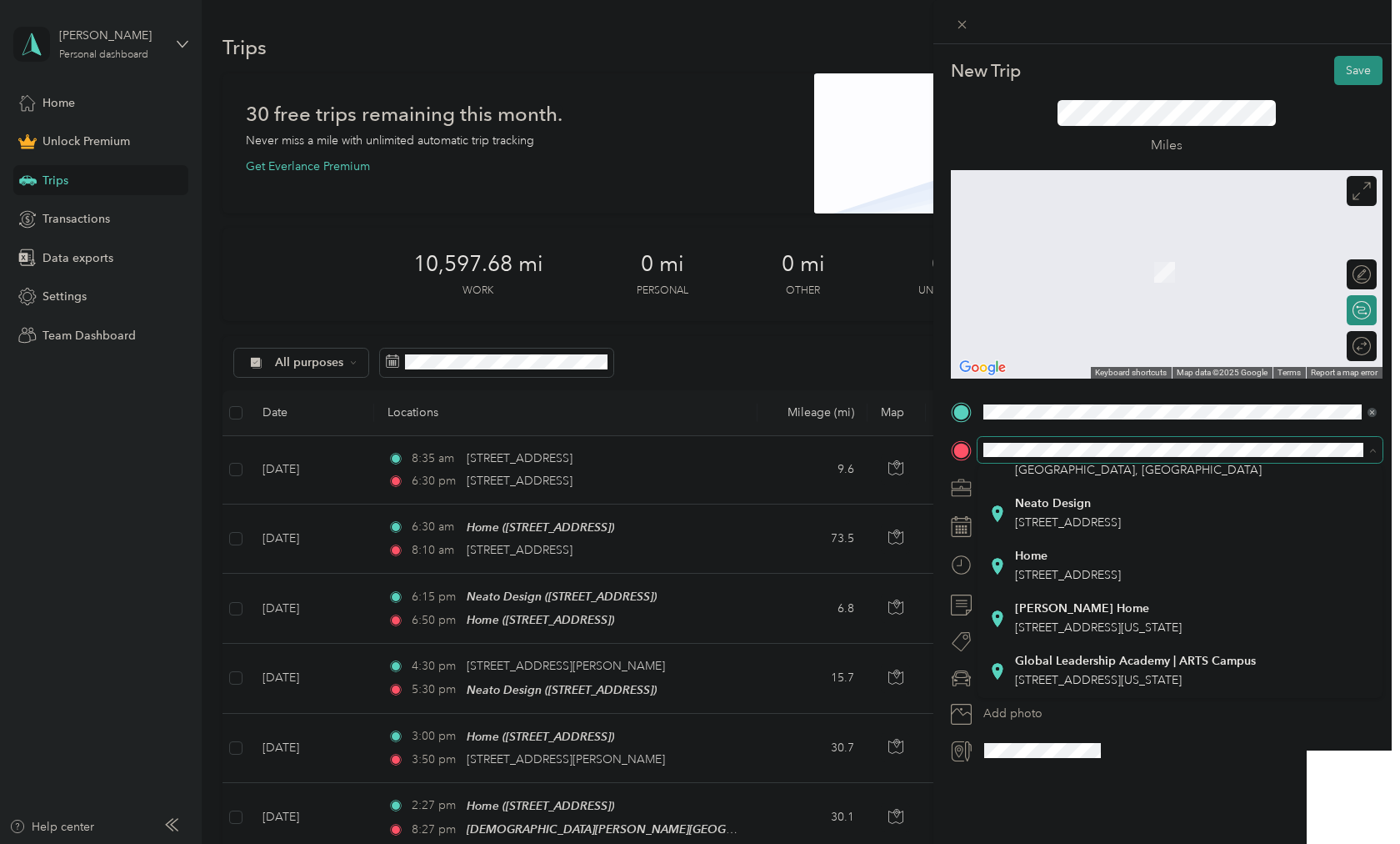
scroll to position [489, 0]
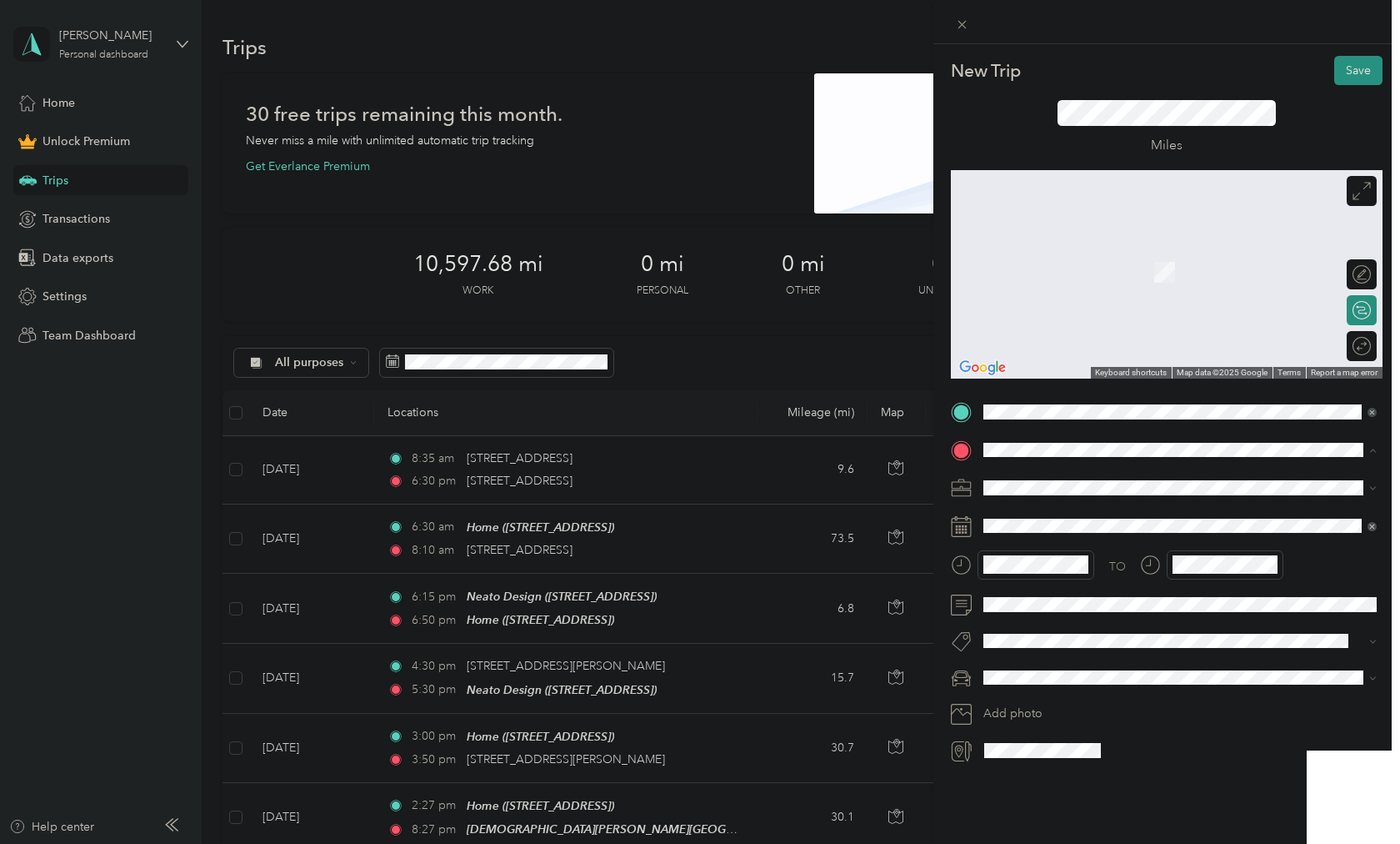
click at [1052, 572] on div "Home [STREET_ADDRESS]" at bounding box center [1180, 566] width 381 height 40
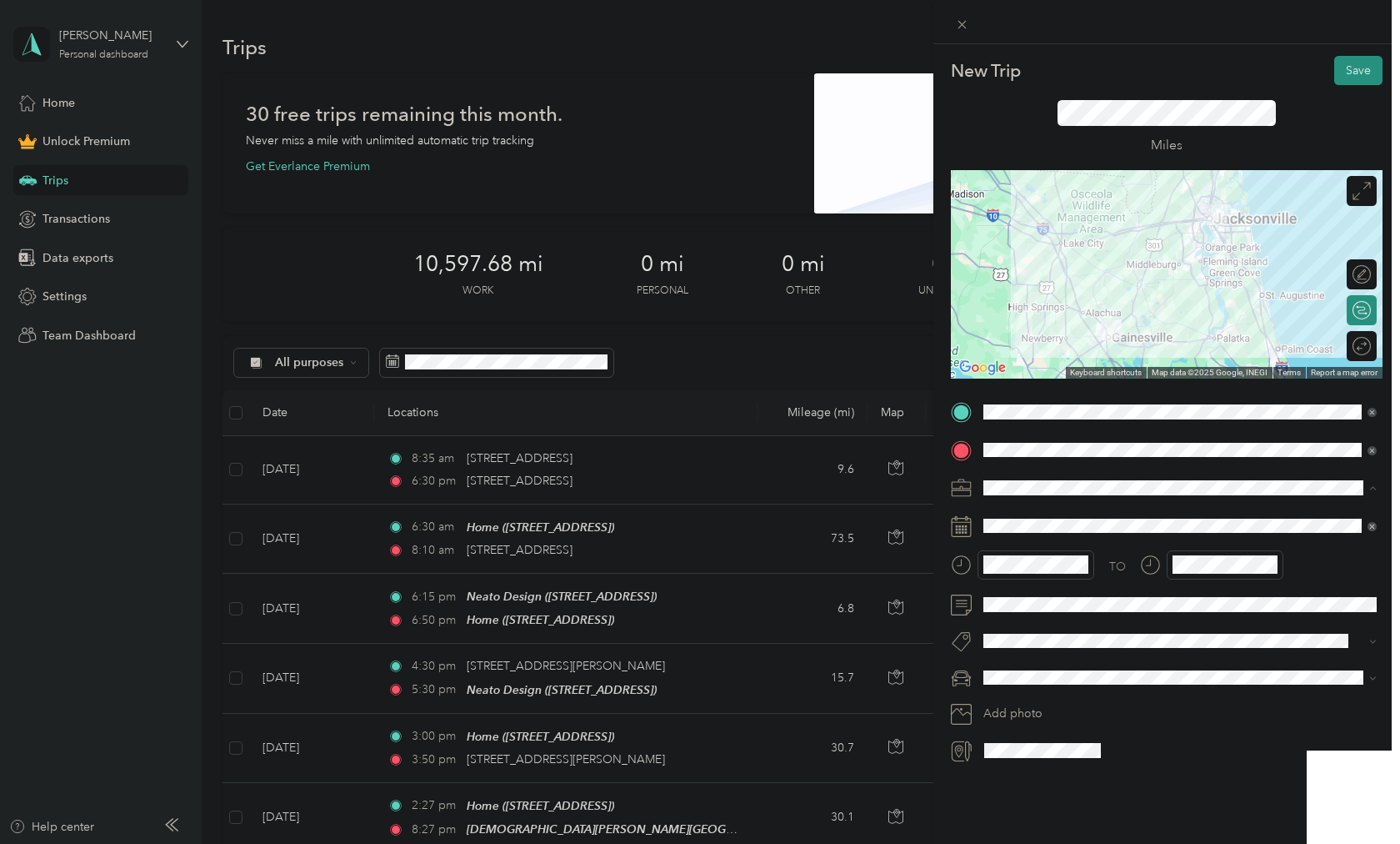
click at [1025, 571] on span "Consultant" at bounding box center [1018, 576] width 56 height 14
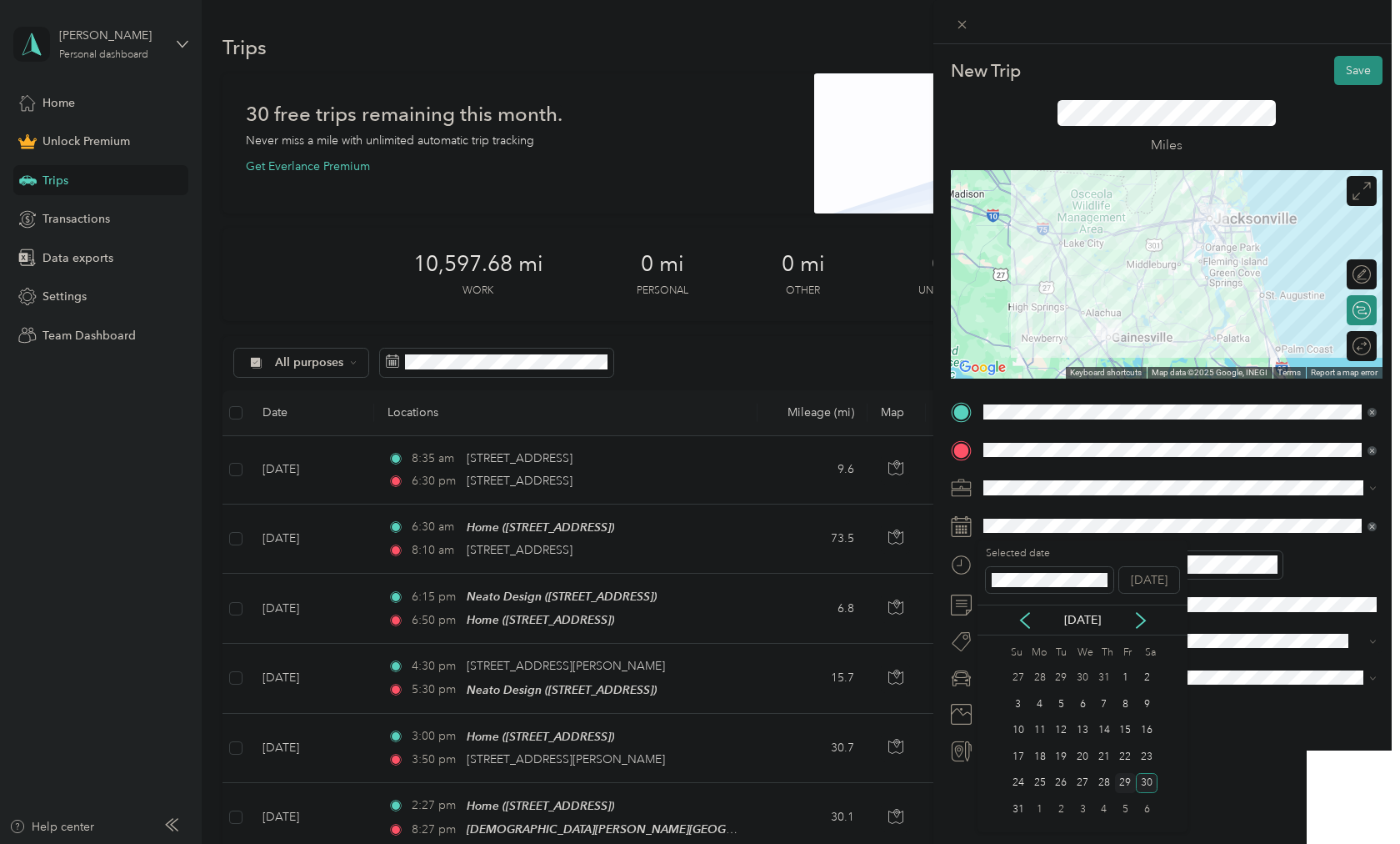
click at [1122, 786] on div "29" at bounding box center [1126, 783] width 22 height 21
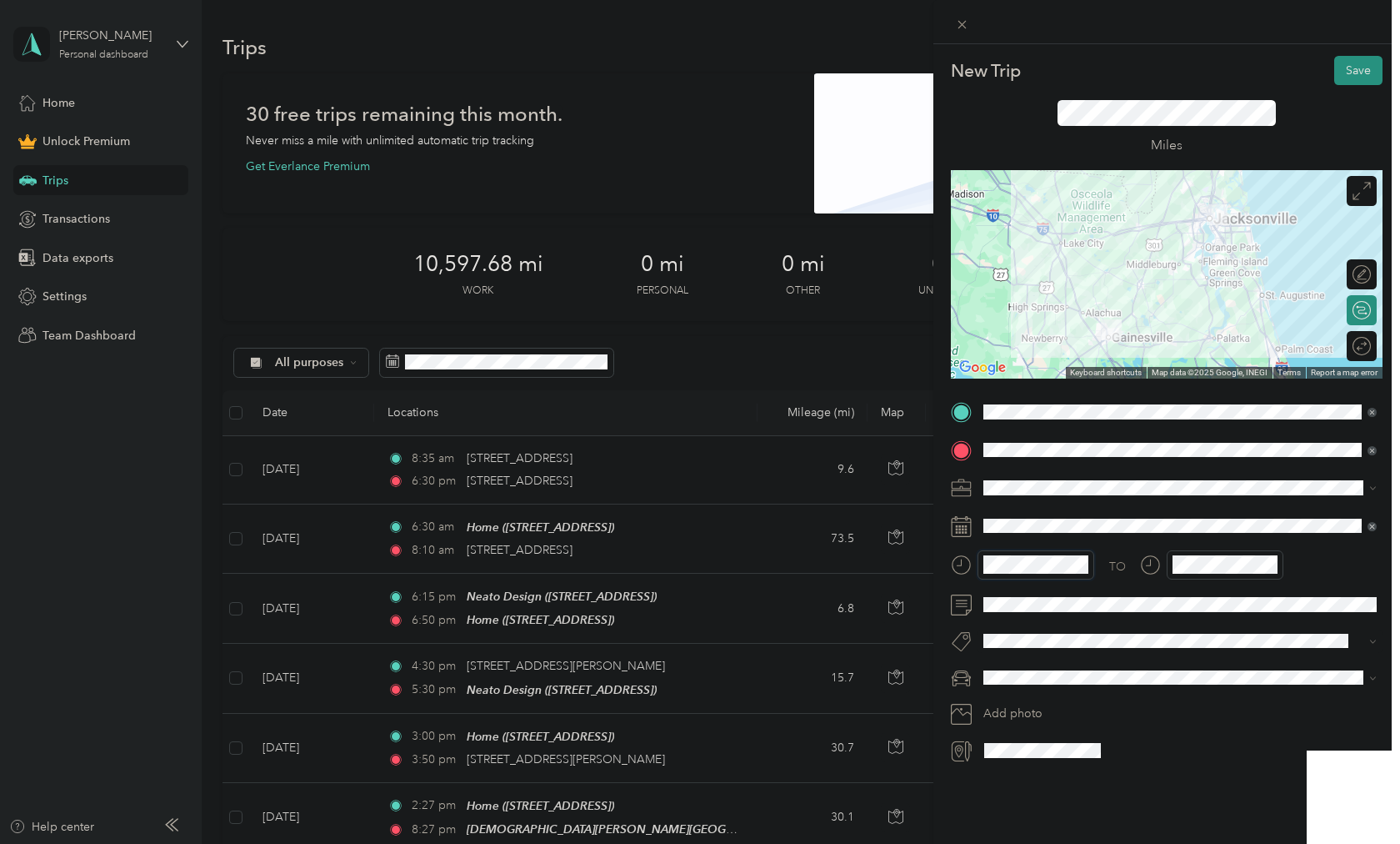
click at [956, 557] on div at bounding box center [1022, 564] width 143 height 29
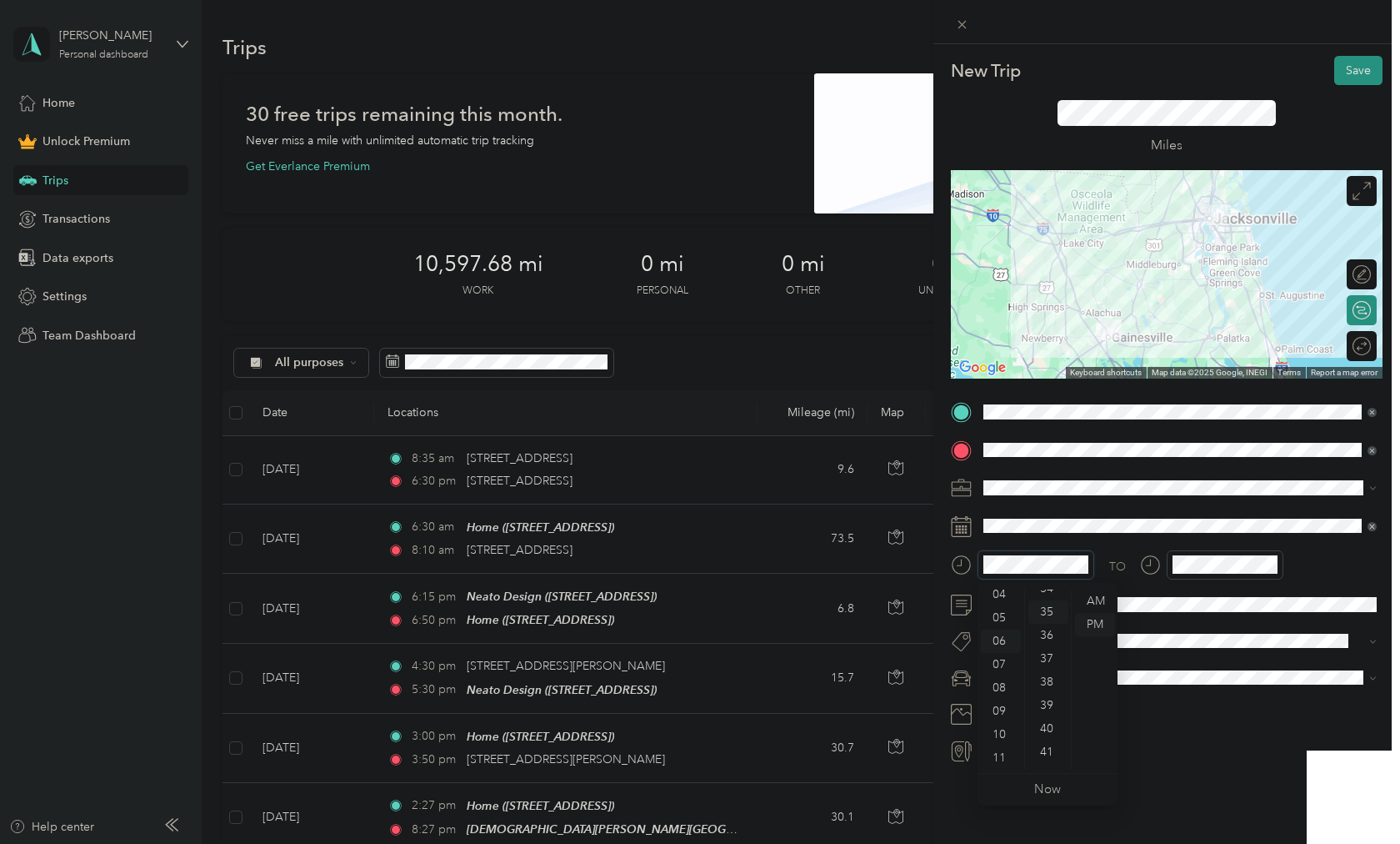
scroll to position [817, 0]
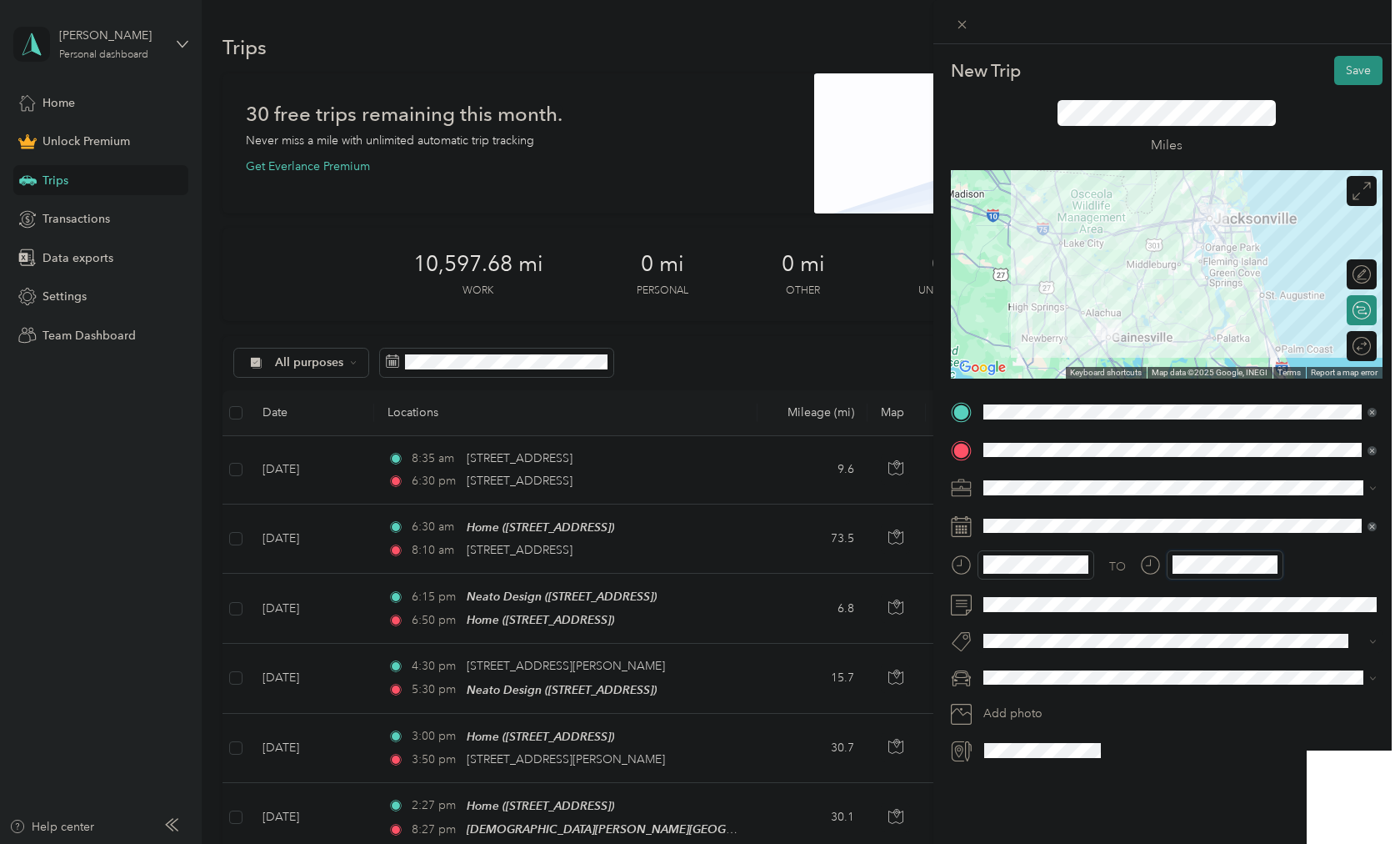
click at [1119, 563] on div "TO" at bounding box center [1167, 570] width 432 height 40
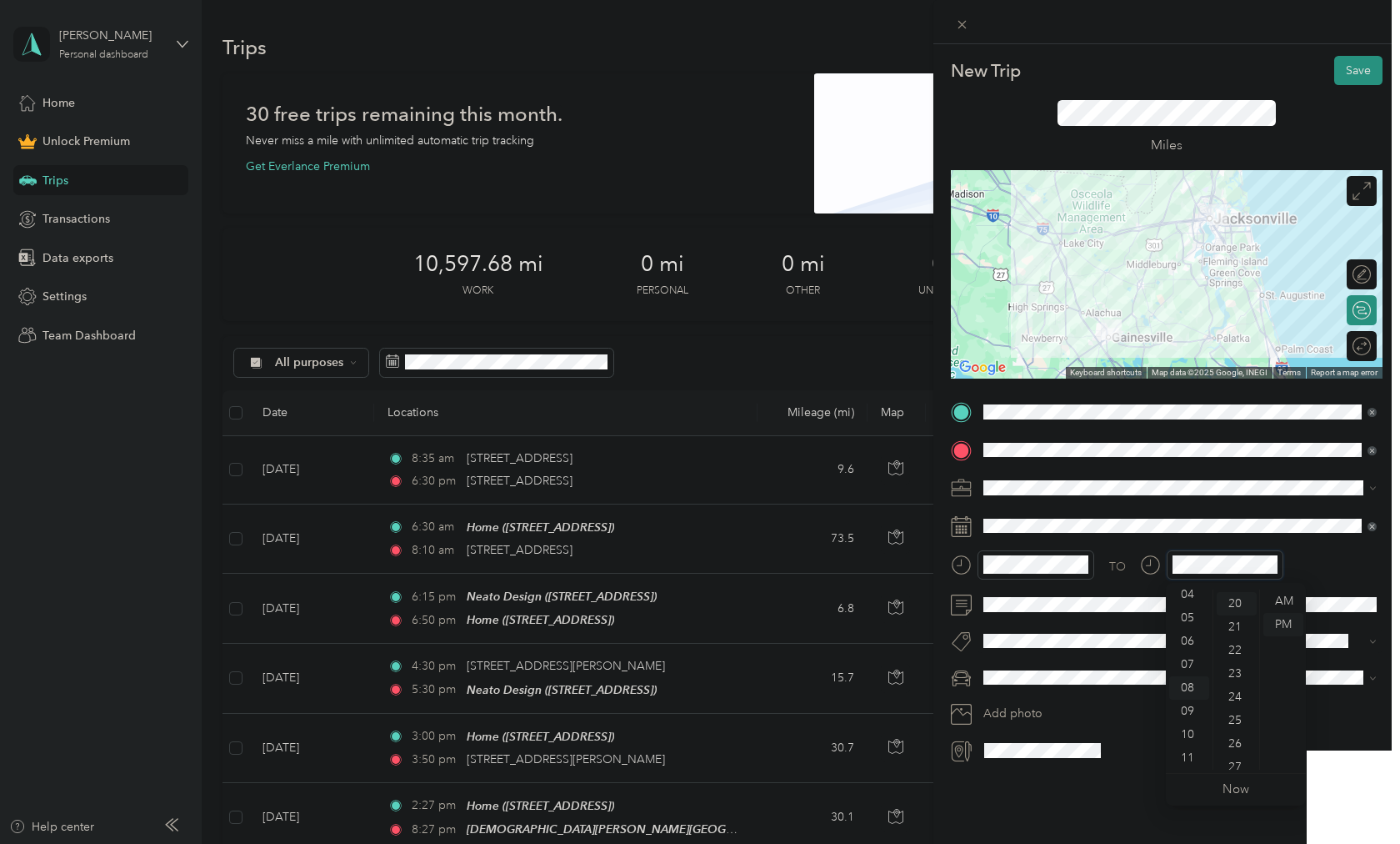
scroll to position [467, 0]
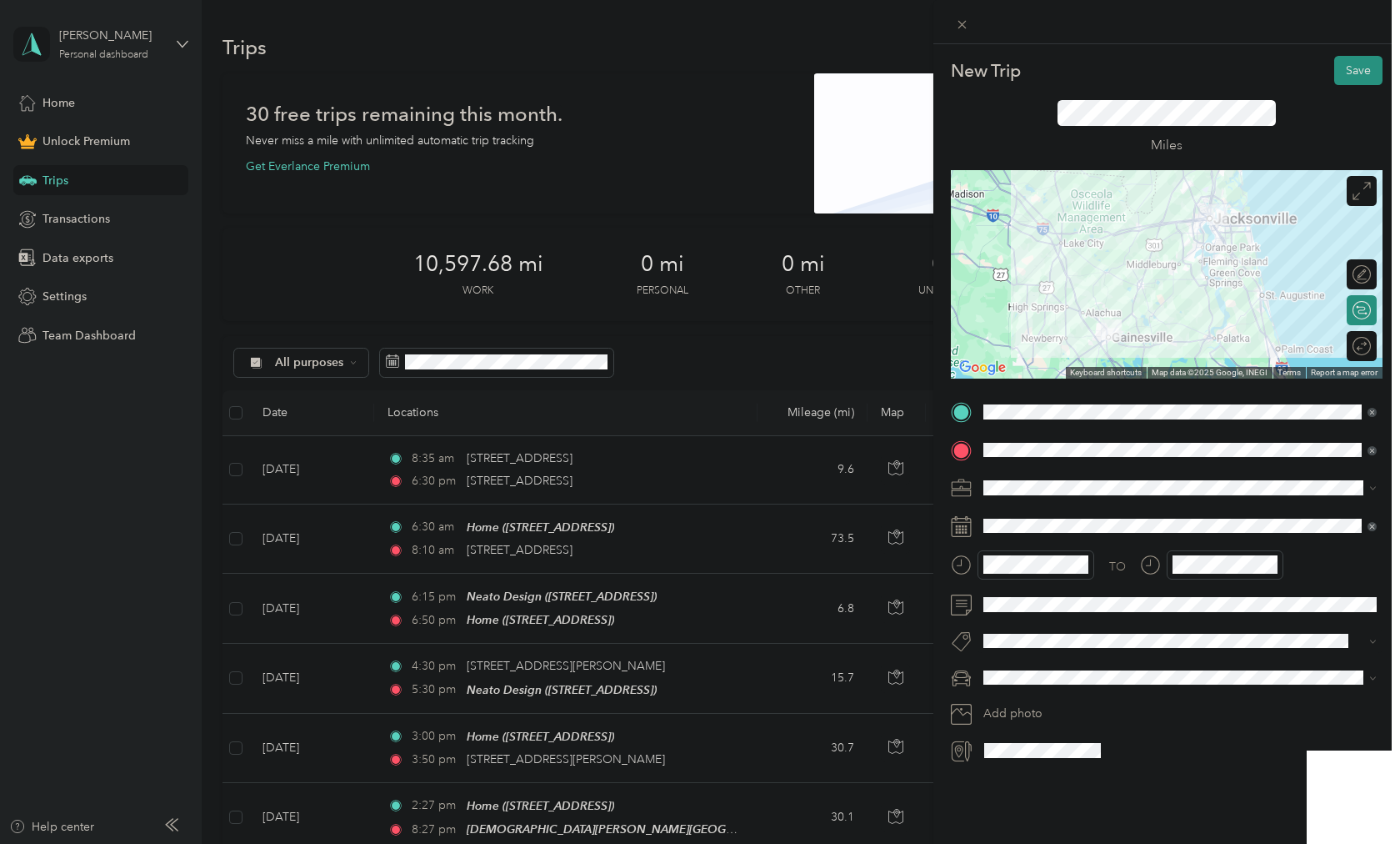
click at [1006, 736] on span "Promaster" at bounding box center [1016, 736] width 52 height 14
click at [1340, 68] on button "Save" at bounding box center [1359, 70] width 49 height 29
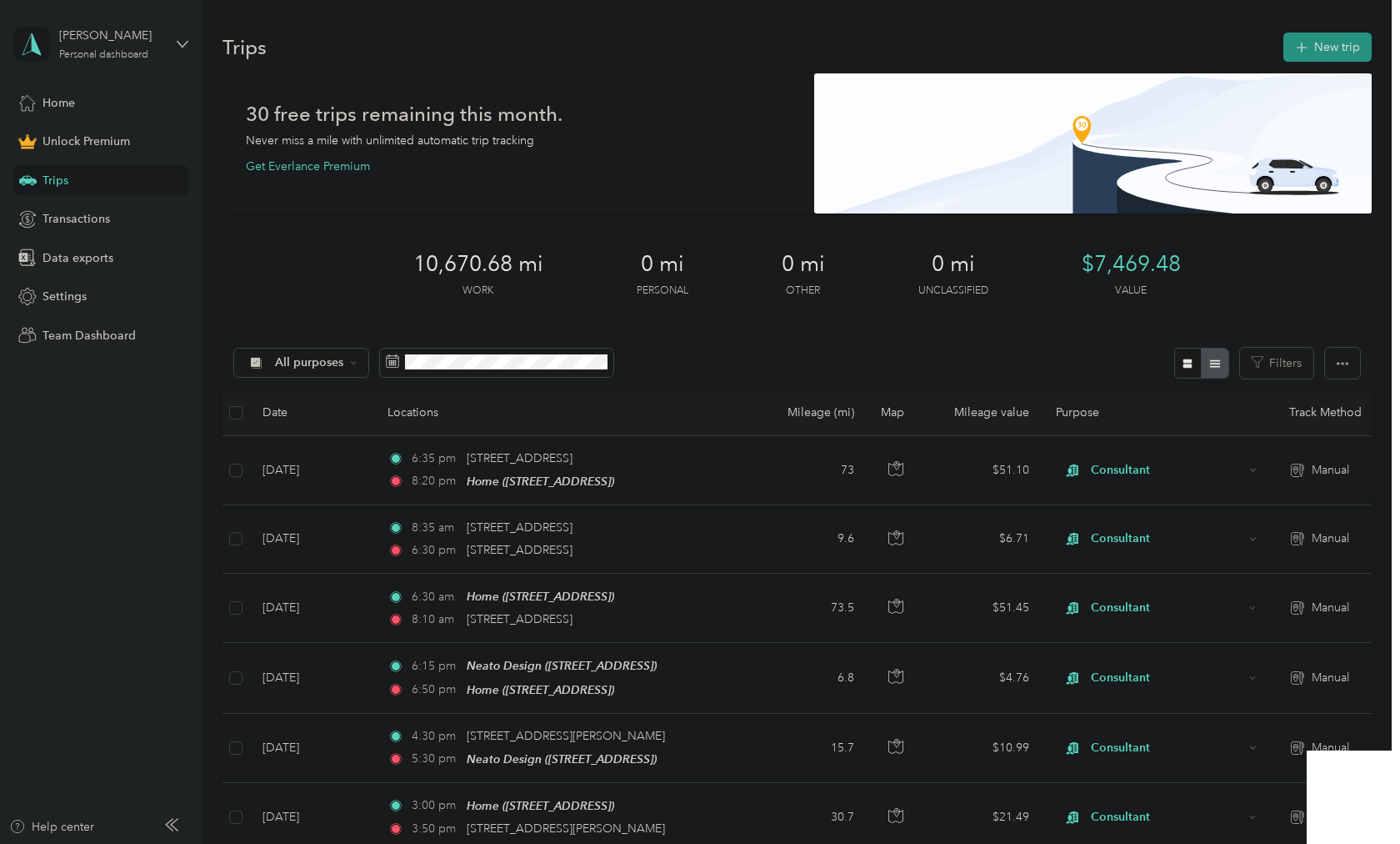
click at [677, 75] on div "30 free trips remaining this month. Never miss a mile with unlimited automatic …" at bounding box center [797, 144] width 1150 height 140
